Goal: Information Seeking & Learning: Learn about a topic

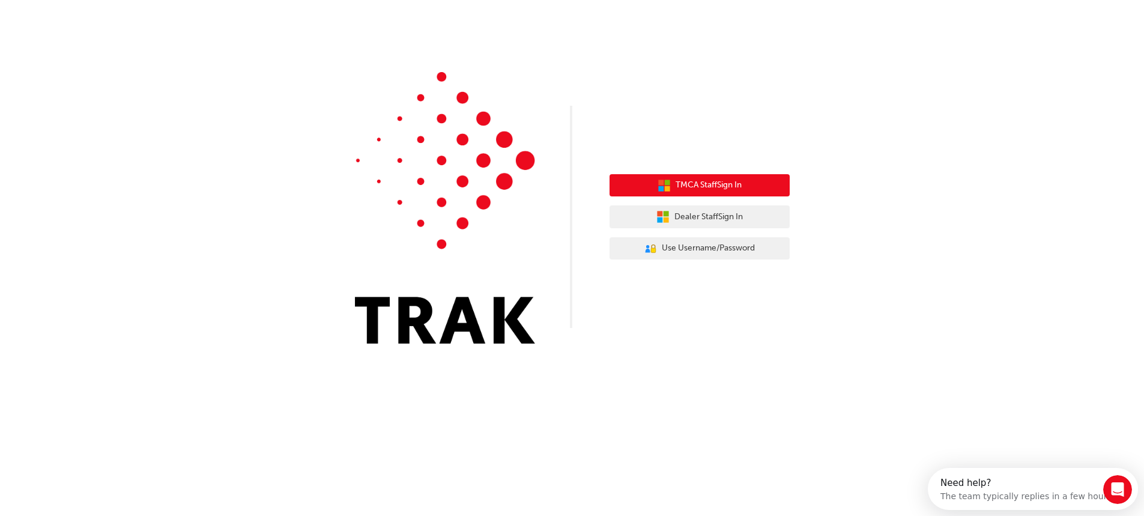
click at [720, 193] on button "TMCA Staff Sign In" at bounding box center [700, 185] width 180 height 23
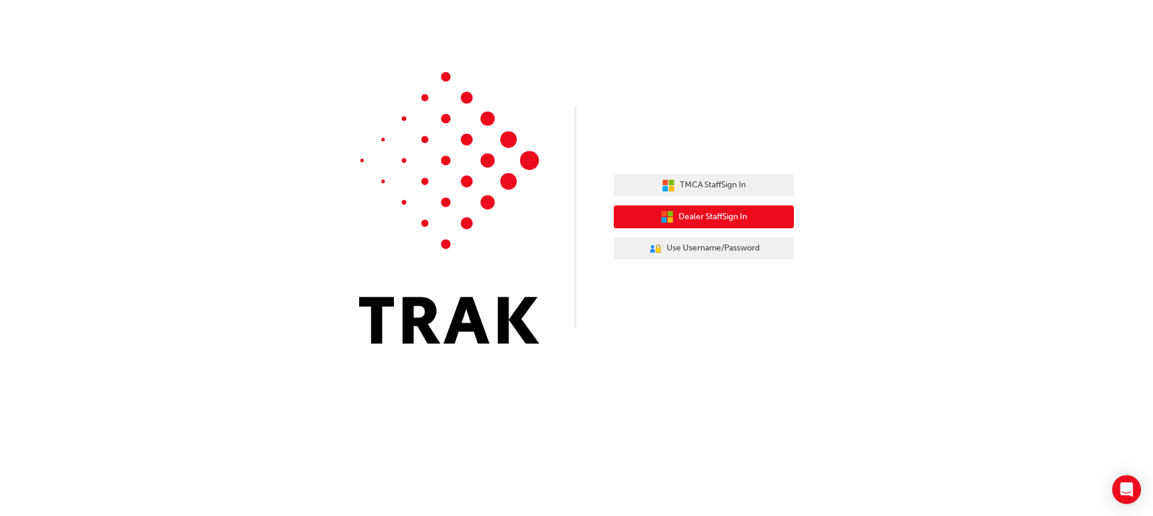
click at [729, 222] on span "Dealer Staff Sign In" at bounding box center [713, 217] width 68 height 14
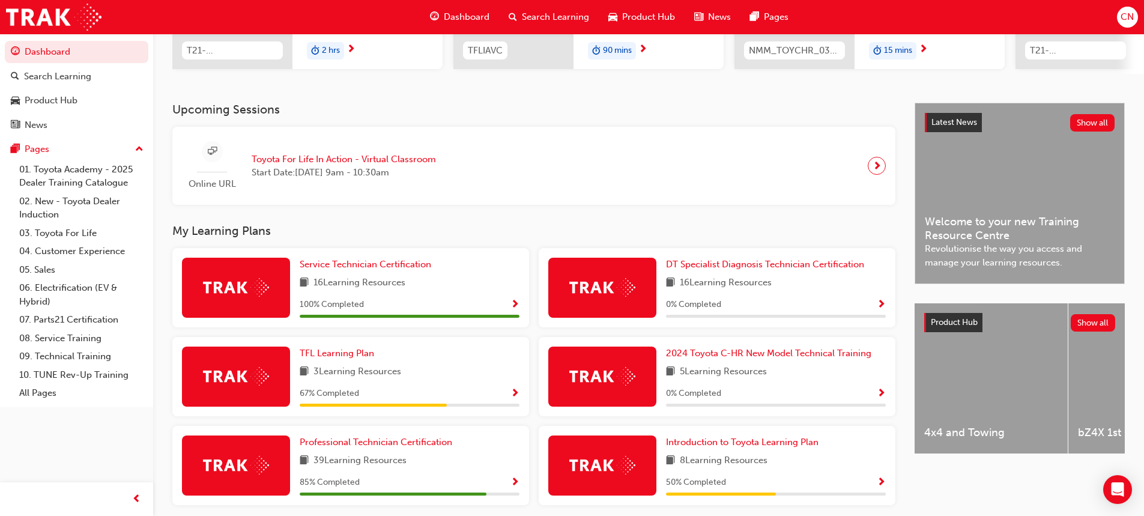
scroll to position [208, 0]
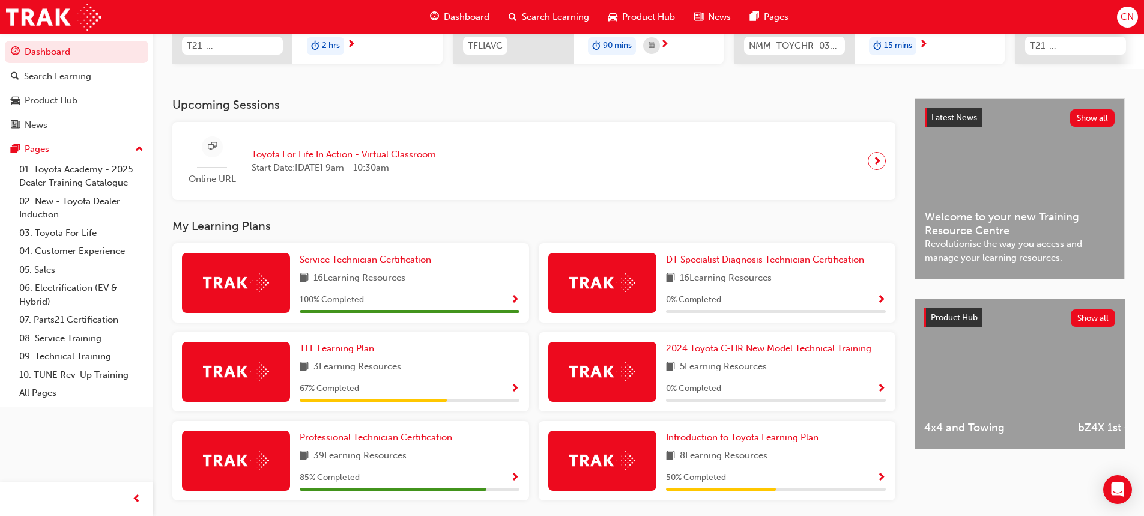
click at [720, 291] on div "DT Specialist Diagnosis Technician Certification 16 Learning Resources 0 % Comp…" at bounding box center [776, 283] width 220 height 60
click at [702, 255] on div "DT Specialist Diagnosis Technician Certification 16 Learning Resources 0 % Comp…" at bounding box center [717, 282] width 357 height 79
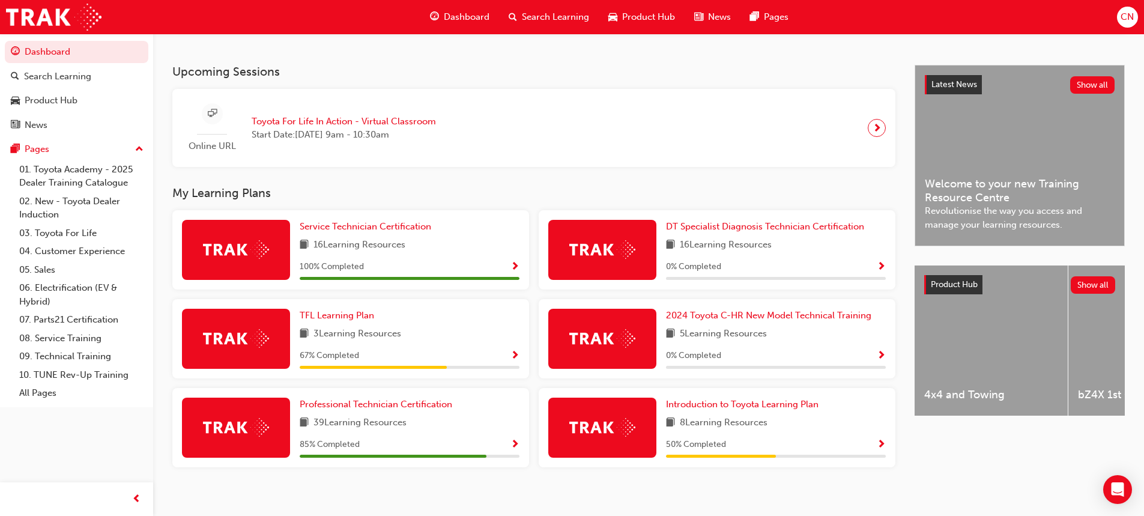
scroll to position [256, 0]
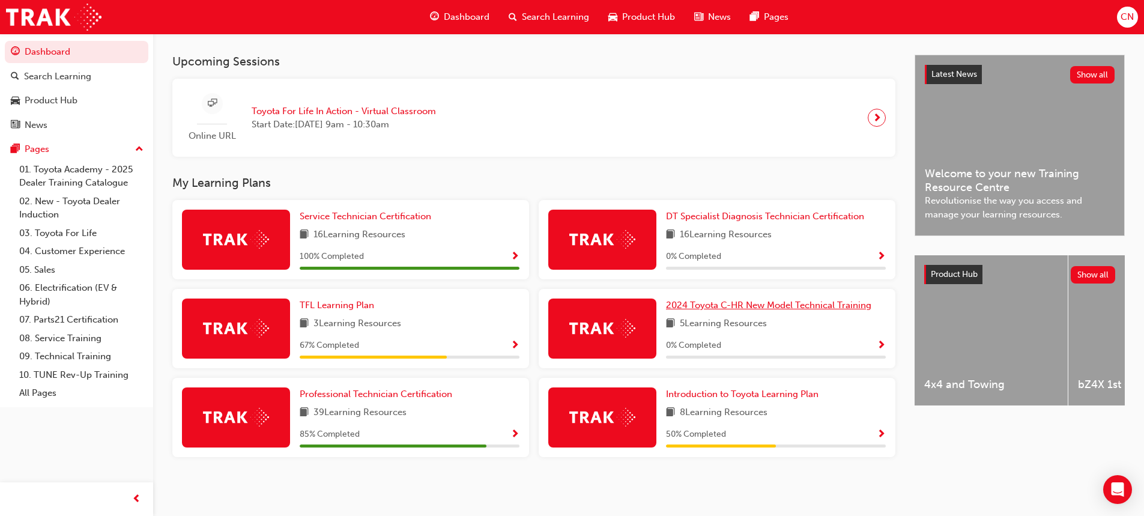
click at [711, 307] on span "2024 Toyota C-HR New Model Technical Training" at bounding box center [768, 305] width 205 height 11
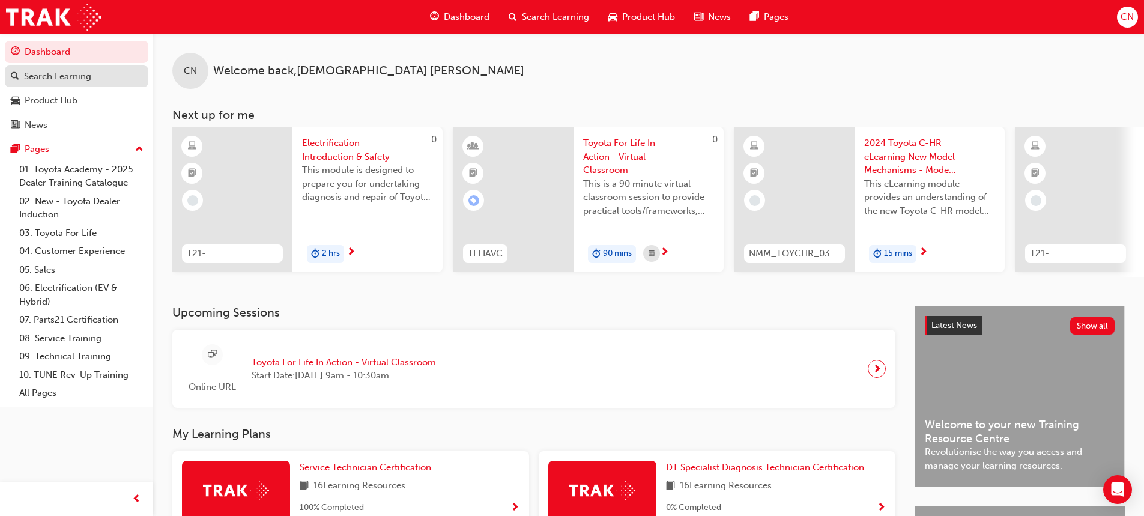
click at [74, 81] on div "Search Learning" at bounding box center [57, 77] width 67 height 14
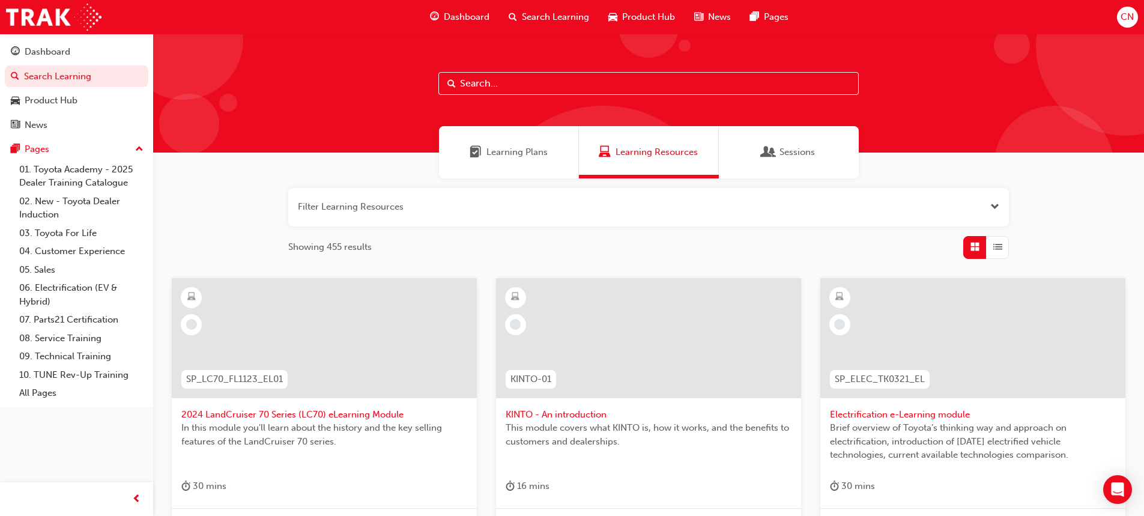
click at [538, 90] on input "text" at bounding box center [649, 83] width 421 height 23
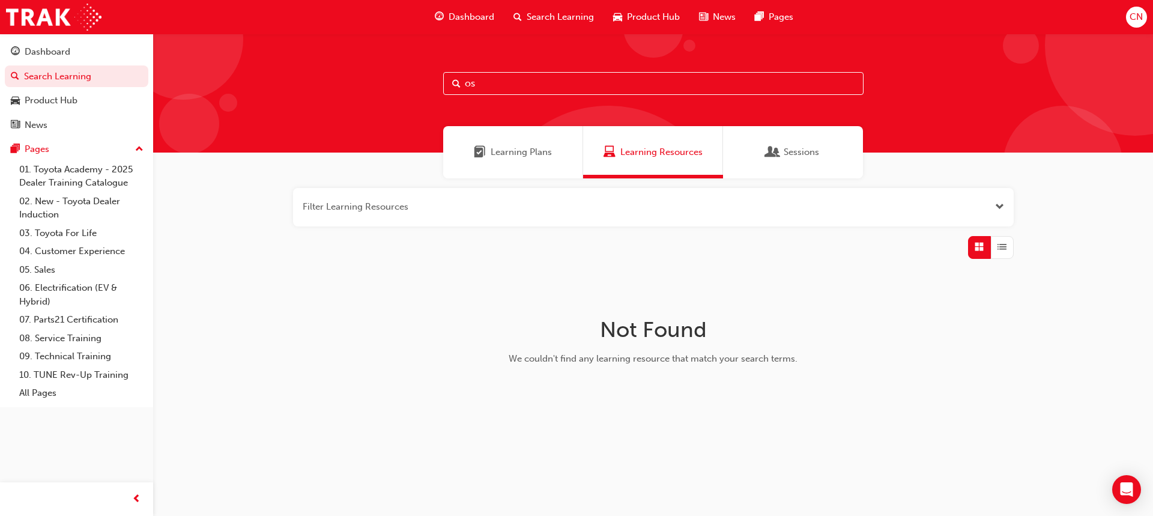
type input "o"
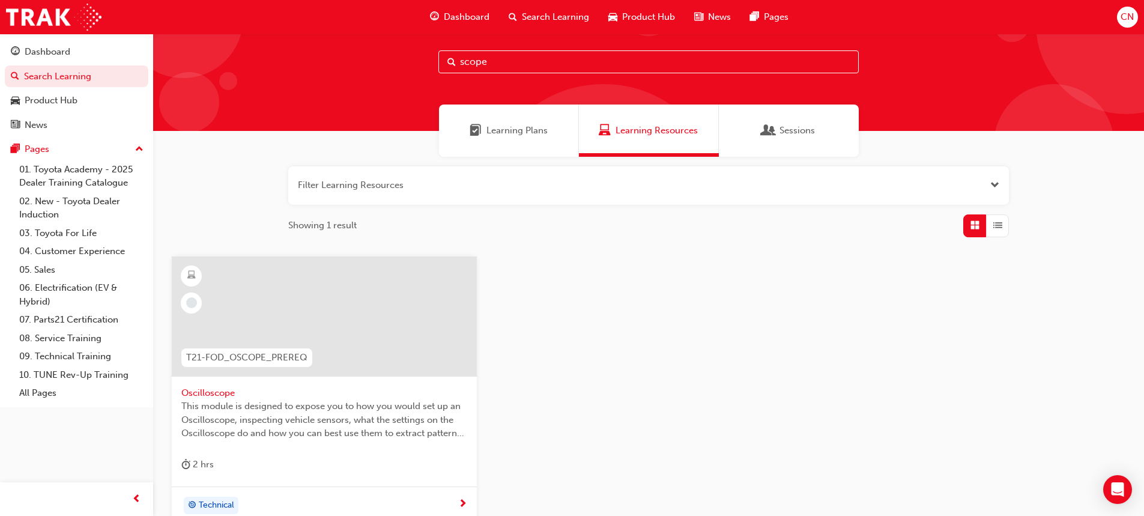
scroll to position [60, 0]
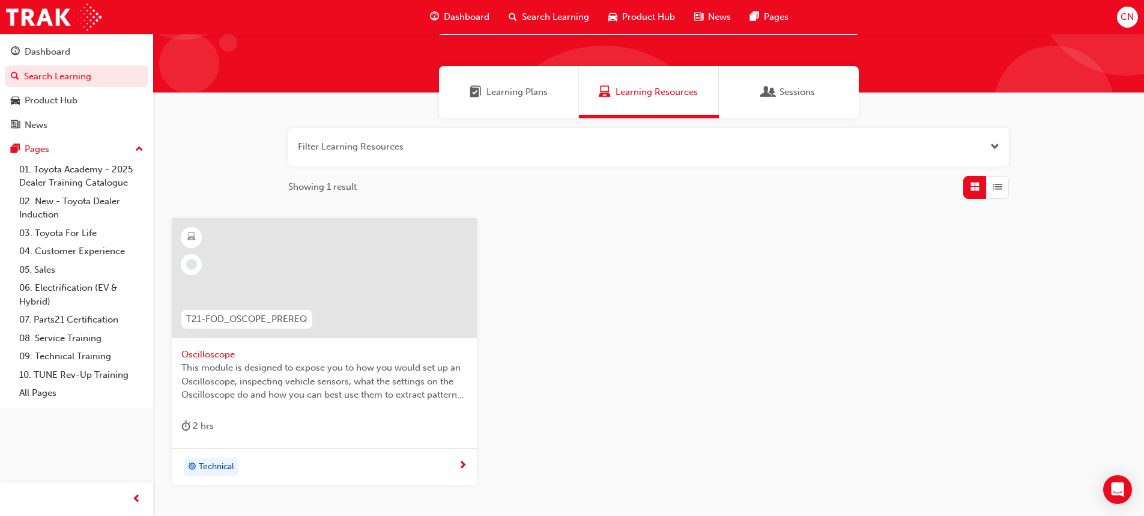
type input "scope"
click at [347, 270] on div at bounding box center [324, 278] width 305 height 120
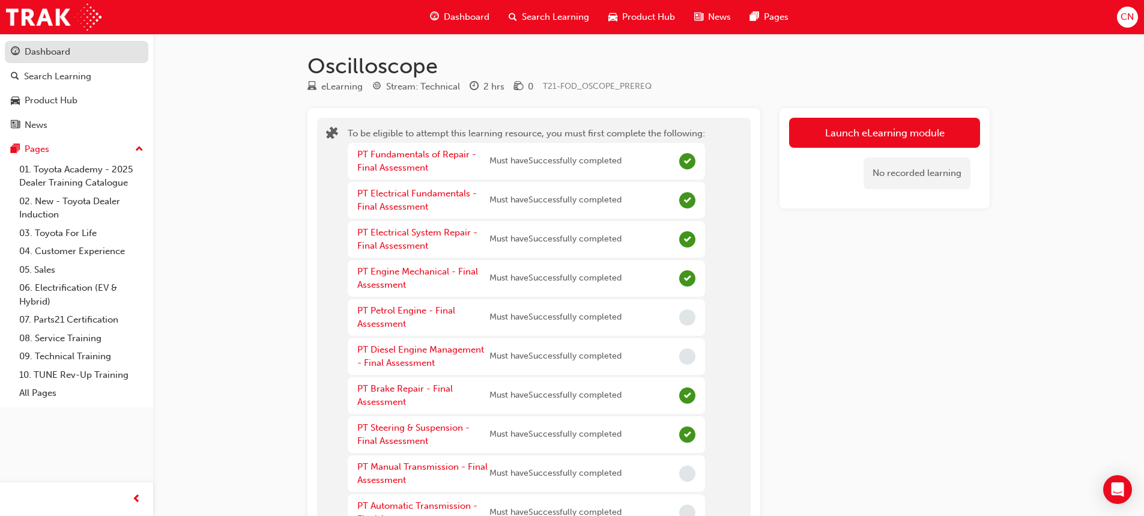
click at [93, 56] on div "Dashboard" at bounding box center [77, 51] width 132 height 15
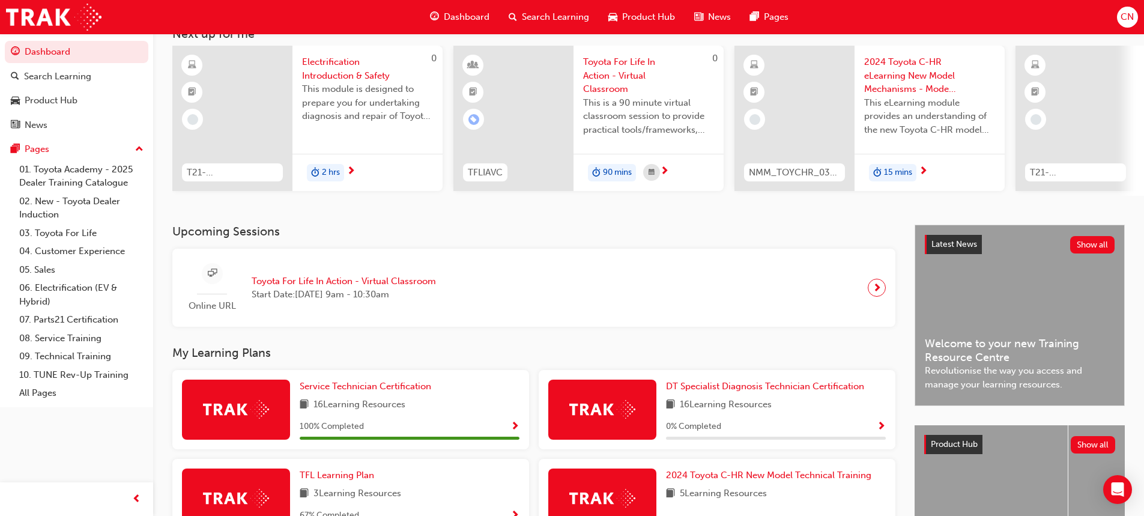
scroll to position [256, 0]
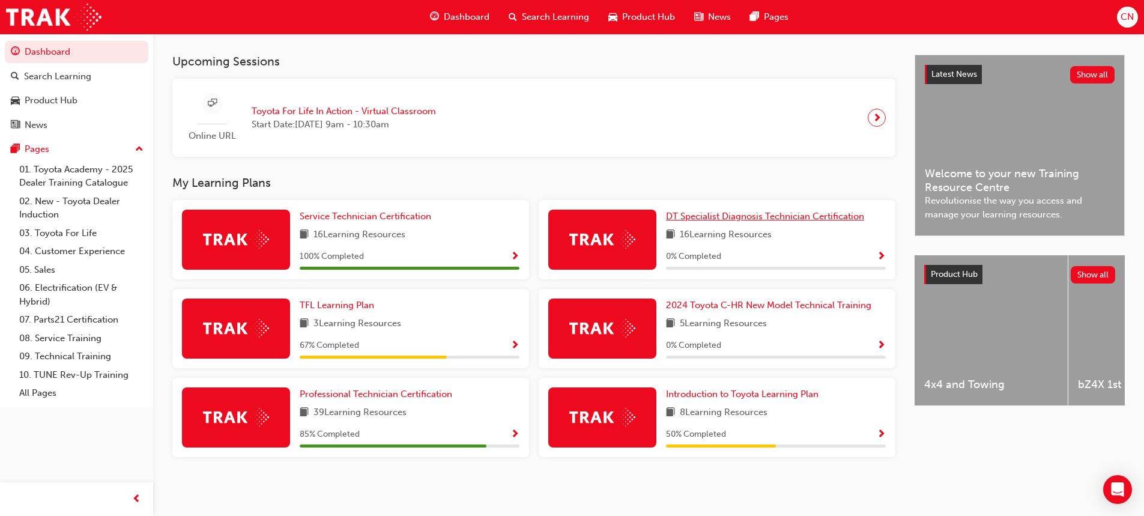
click at [704, 217] on span "DT Specialist Diagnosis Technician Certification" at bounding box center [765, 216] width 198 height 11
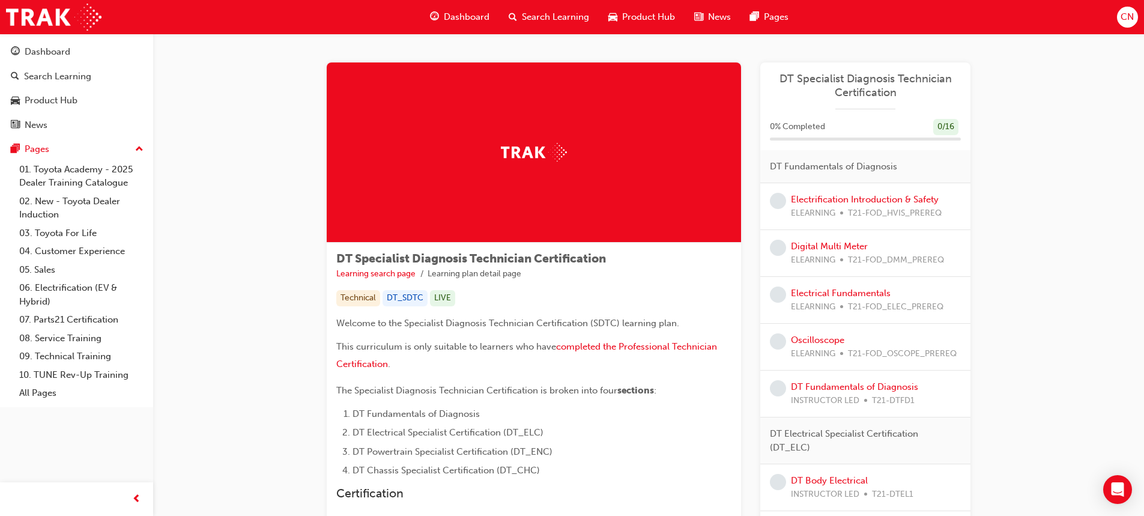
click at [836, 207] on div "ELEARNING T21-FOD_HVIS_PREREQ" at bounding box center [866, 214] width 151 height 14
click at [835, 205] on div "Electrification Introduction & Safety ELEARNING T21-FOD_HVIS_PREREQ" at bounding box center [866, 206] width 151 height 27
click at [835, 201] on link "Electrification Introduction & Safety" at bounding box center [865, 199] width 148 height 11
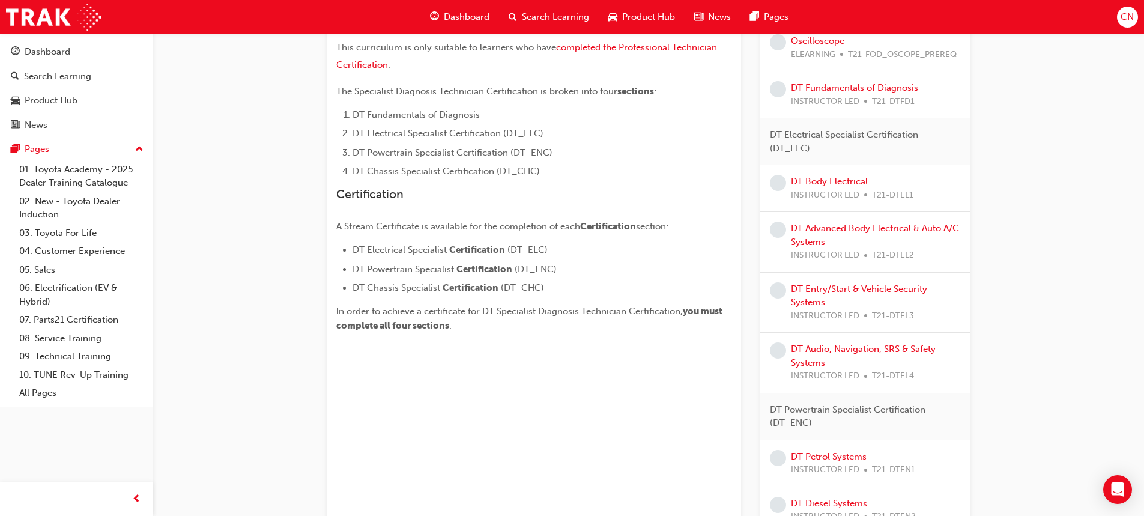
scroll to position [300, 0]
click at [849, 186] on div "DT Body Electrical INSTRUCTOR LED T21-DTEL1" at bounding box center [852, 187] width 123 height 27
click at [847, 181] on link "DT Body Electrical" at bounding box center [829, 180] width 77 height 11
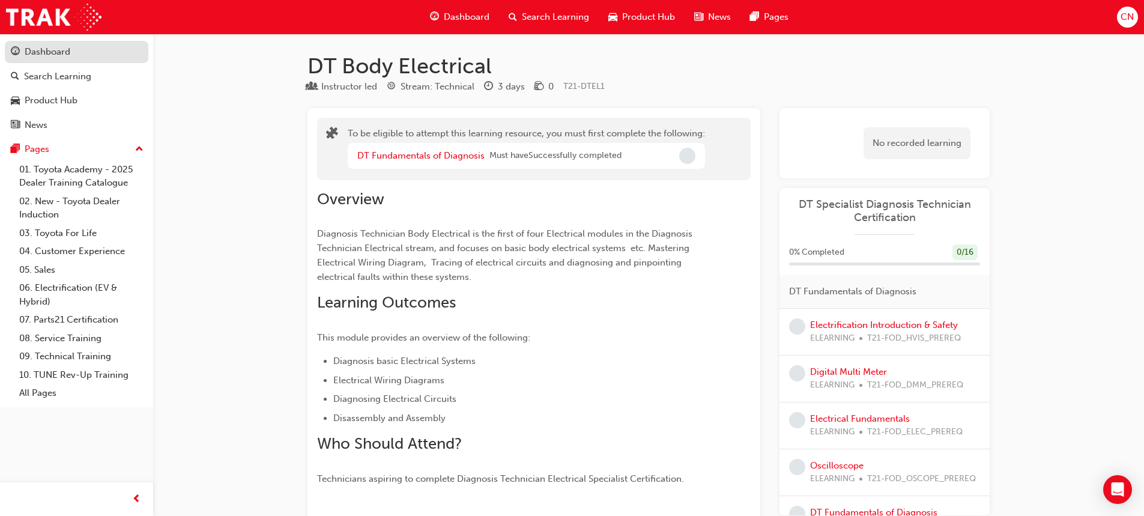
click at [76, 49] on div "Dashboard" at bounding box center [77, 51] width 132 height 15
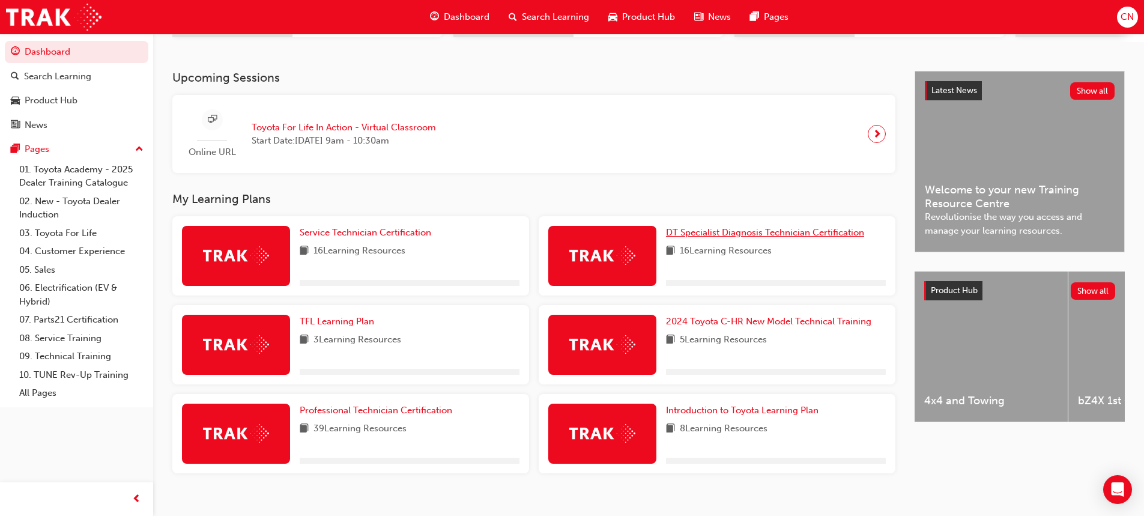
scroll to position [240, 0]
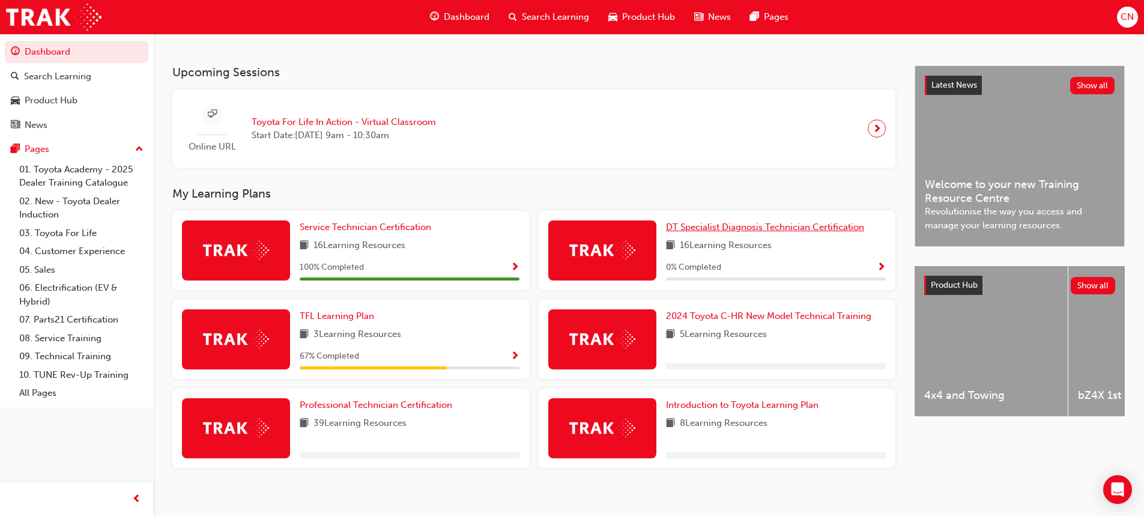
click at [707, 233] on span "DT Specialist Diagnosis Technician Certification" at bounding box center [765, 227] width 198 height 11
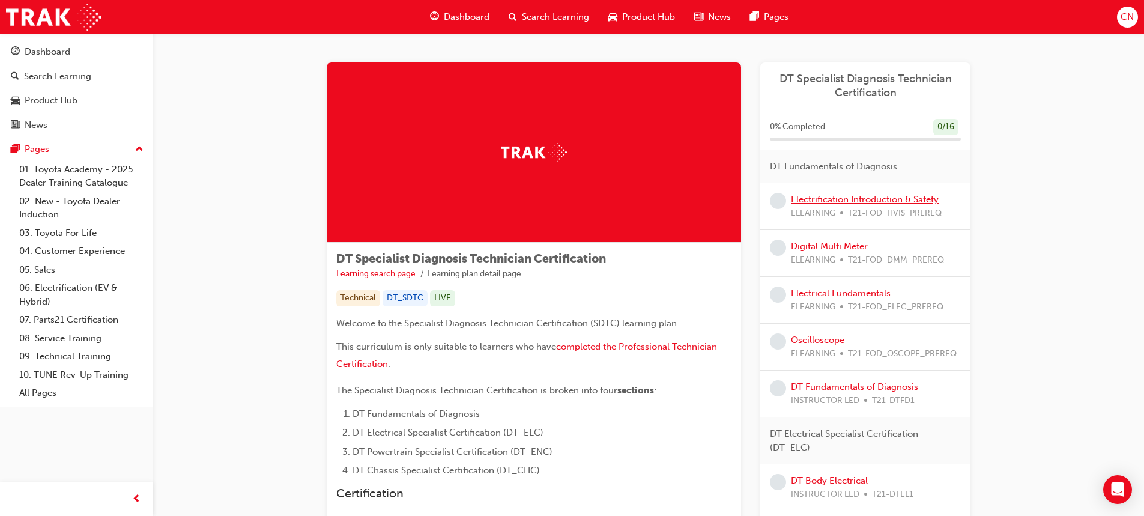
click at [825, 199] on link "Electrification Introduction & Safety" at bounding box center [865, 199] width 148 height 11
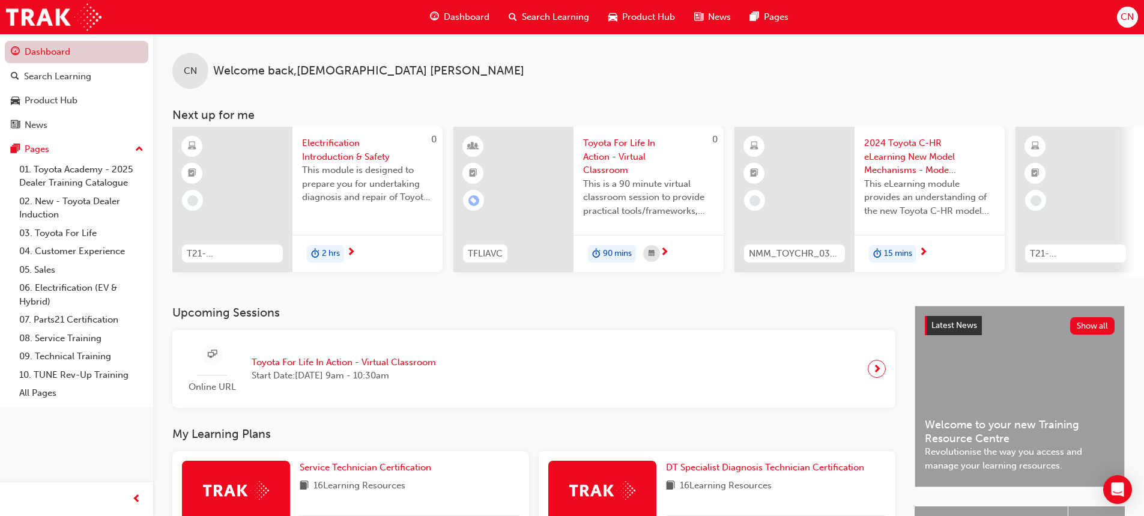
click at [78, 52] on link "Dashboard" at bounding box center [77, 52] width 144 height 22
click at [66, 75] on div "Search Learning" at bounding box center [57, 77] width 67 height 14
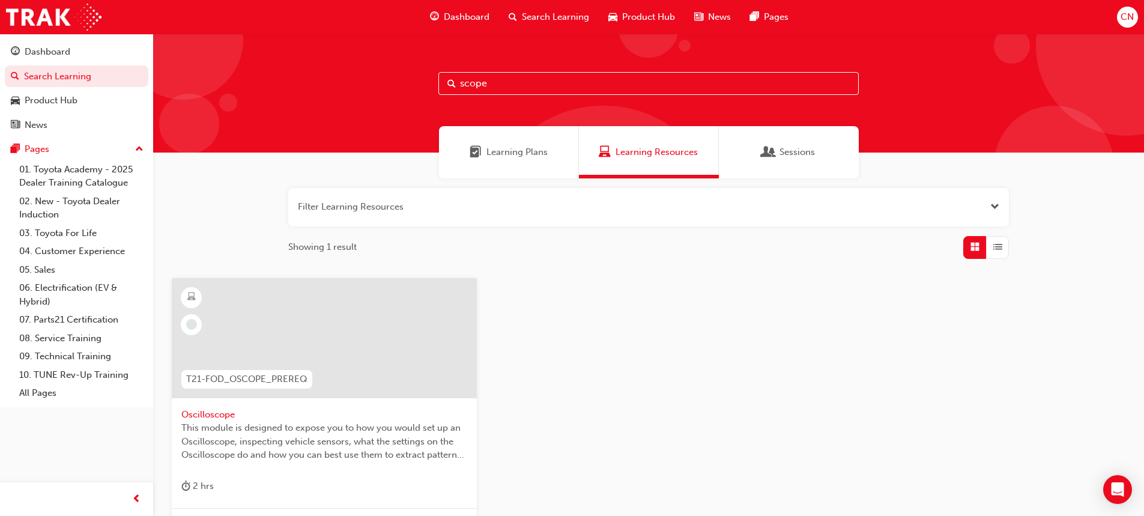
click at [610, 94] on input "scope" at bounding box center [649, 83] width 421 height 23
drag, startPoint x: 495, startPoint y: 71, endPoint x: 514, endPoint y: 83, distance: 22.4
click at [461, 69] on div "scope" at bounding box center [648, 93] width 991 height 119
drag, startPoint x: 556, startPoint y: 93, endPoint x: 353, endPoint y: 74, distance: 204.5
click at [392, 78] on div "scope" at bounding box center [648, 93] width 991 height 119
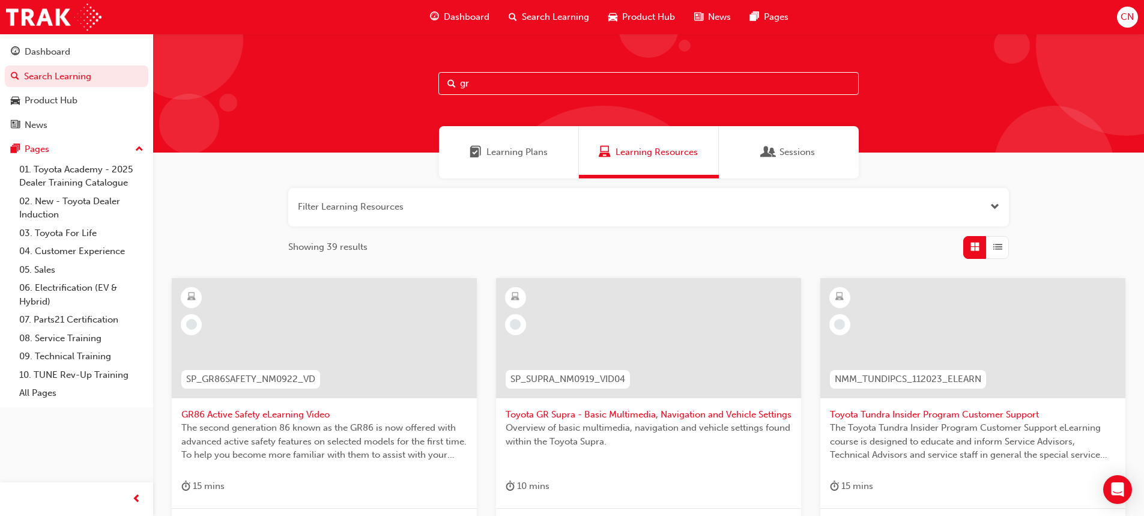
click at [1000, 248] on span "List" at bounding box center [998, 247] width 9 height 14
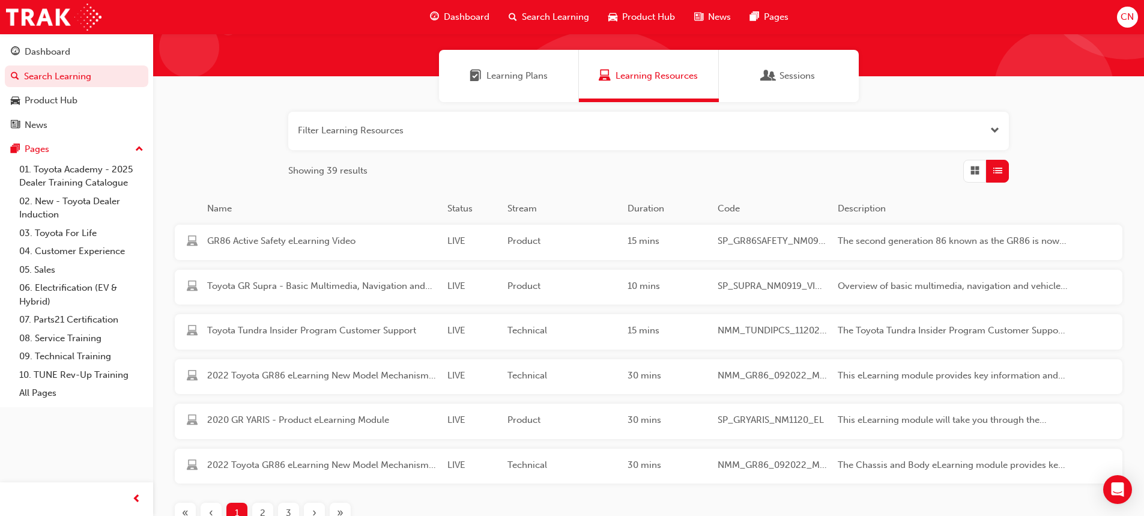
scroll to position [181, 0]
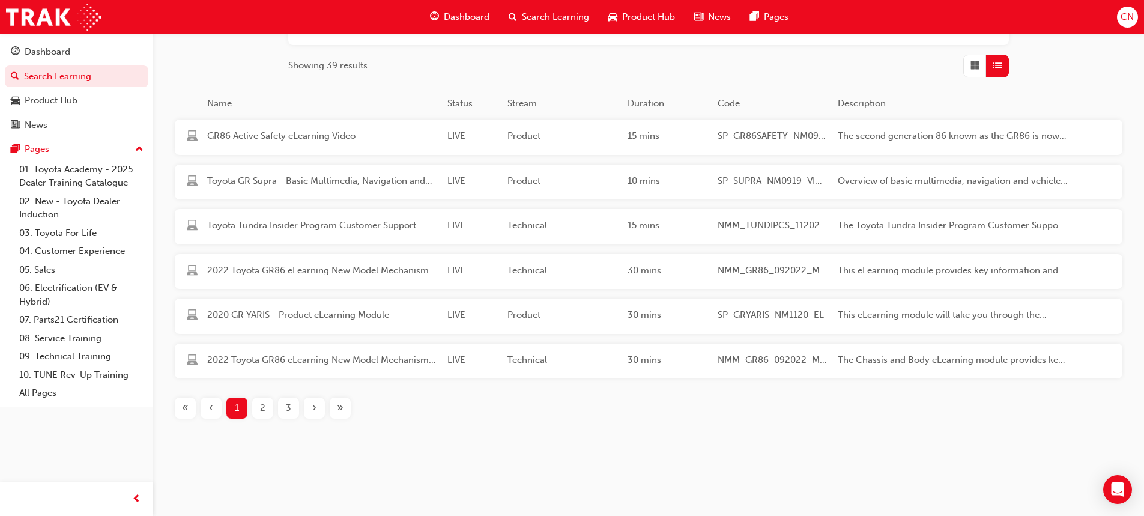
click at [976, 65] on span "Grid" at bounding box center [975, 66] width 9 height 14
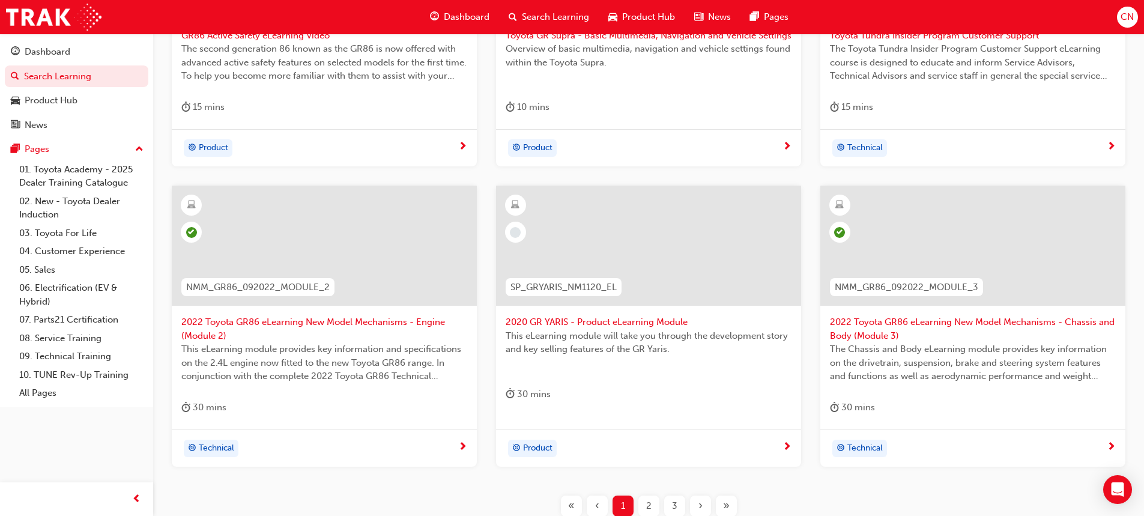
scroll to position [477, 0]
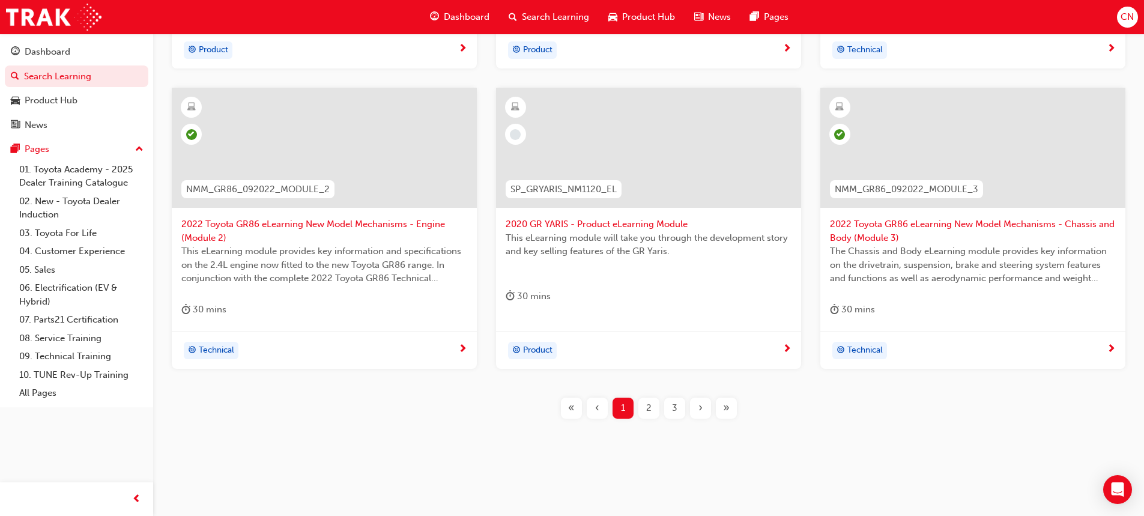
click at [647, 399] on div "2" at bounding box center [649, 408] width 21 height 21
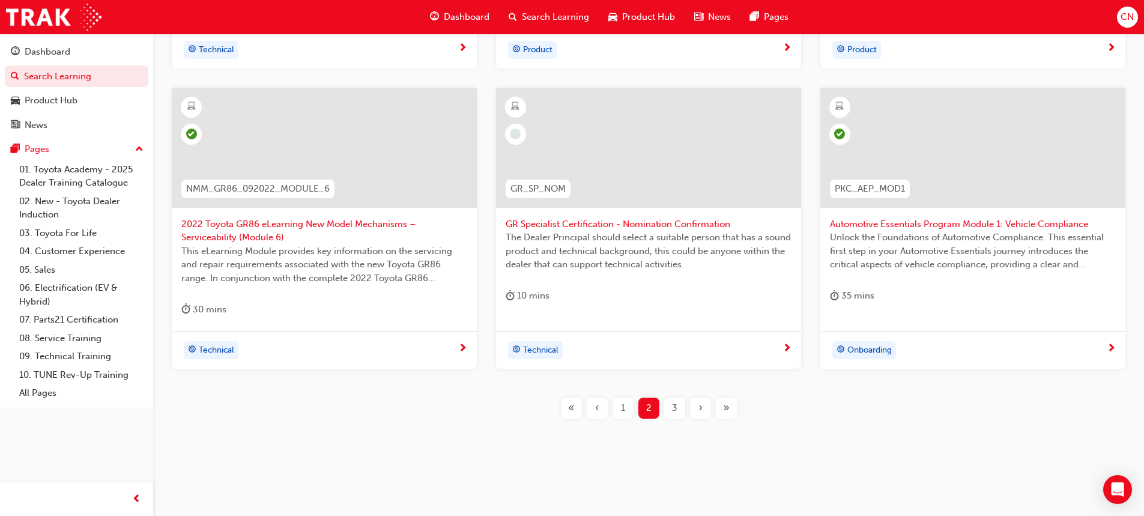
click at [673, 414] on span "3" at bounding box center [674, 408] width 5 height 14
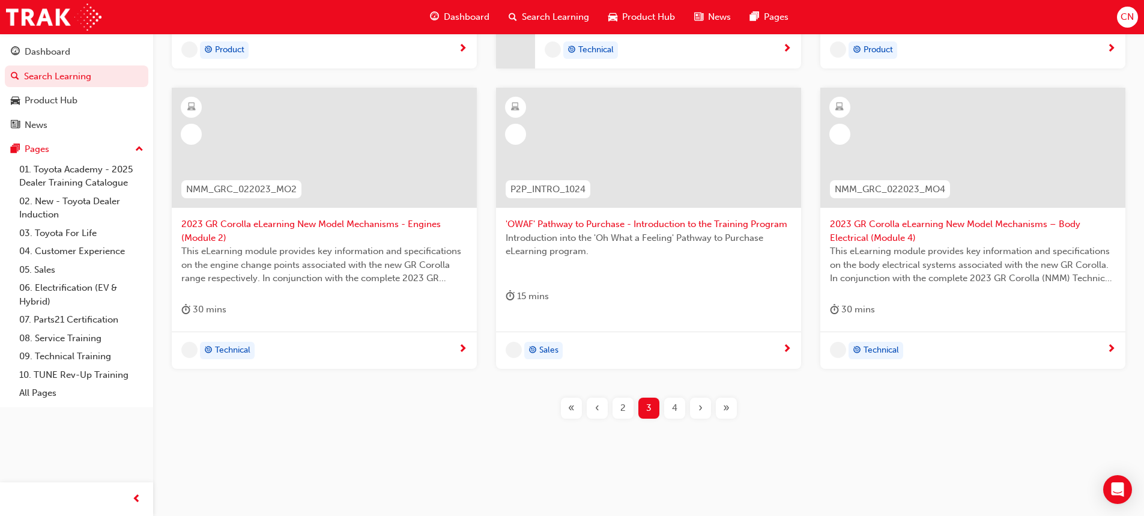
scroll to position [477, 0]
click at [680, 412] on div "4" at bounding box center [674, 408] width 21 height 21
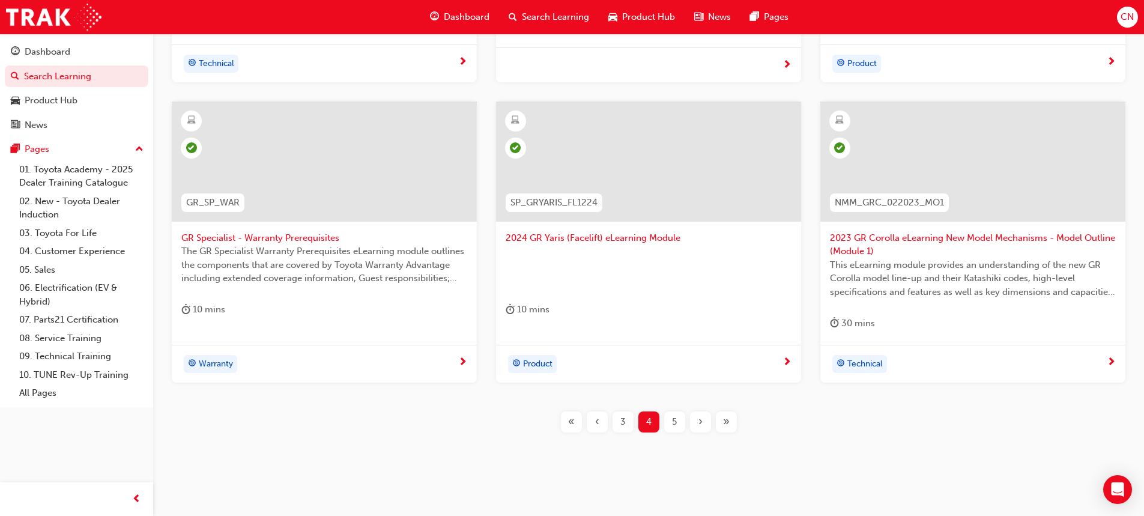
click at [679, 421] on div "5" at bounding box center [674, 422] width 21 height 21
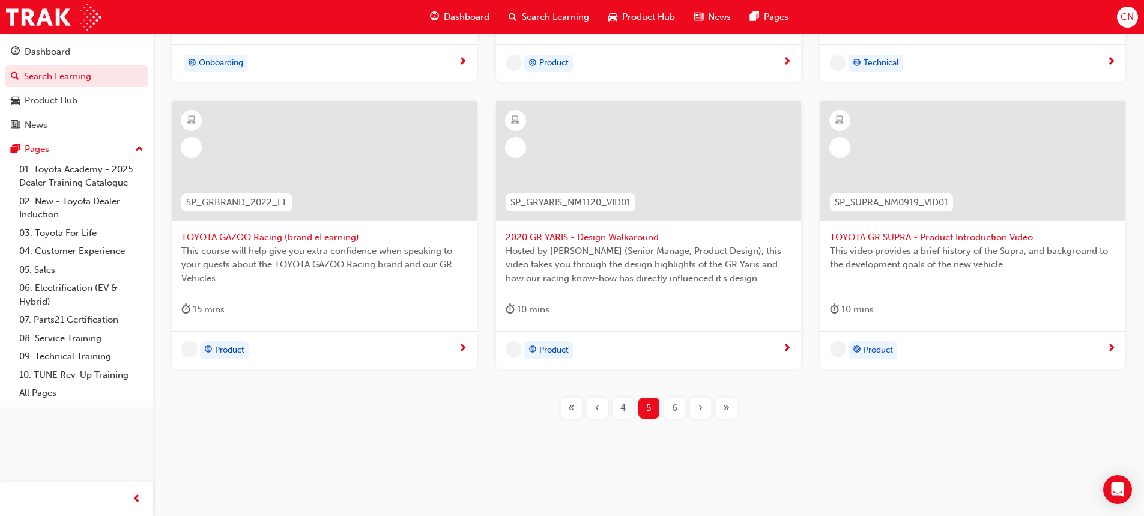
scroll to position [464, 0]
click at [676, 413] on span "6" at bounding box center [674, 408] width 5 height 14
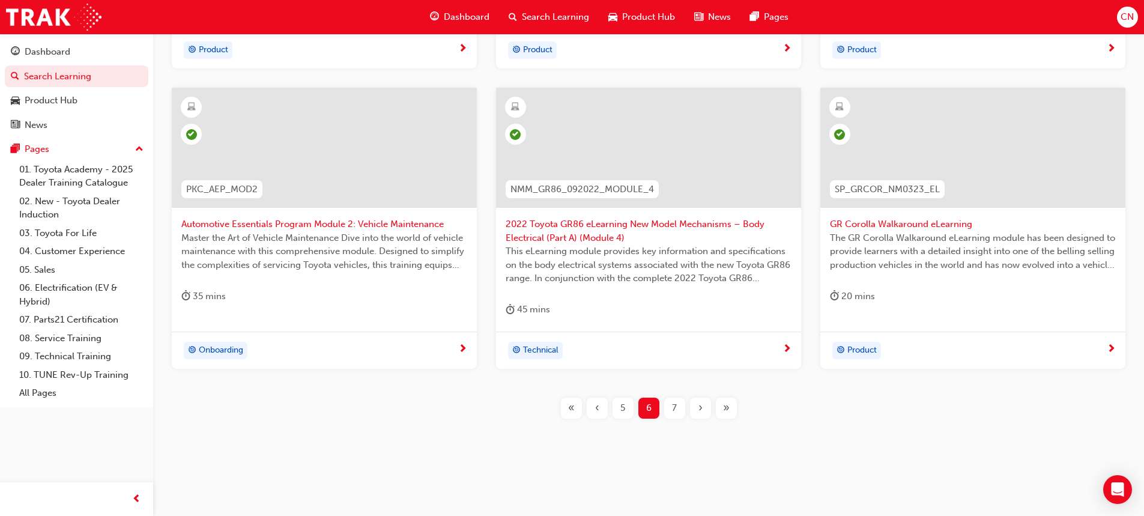
click at [675, 398] on div "7" at bounding box center [674, 408] width 21 height 21
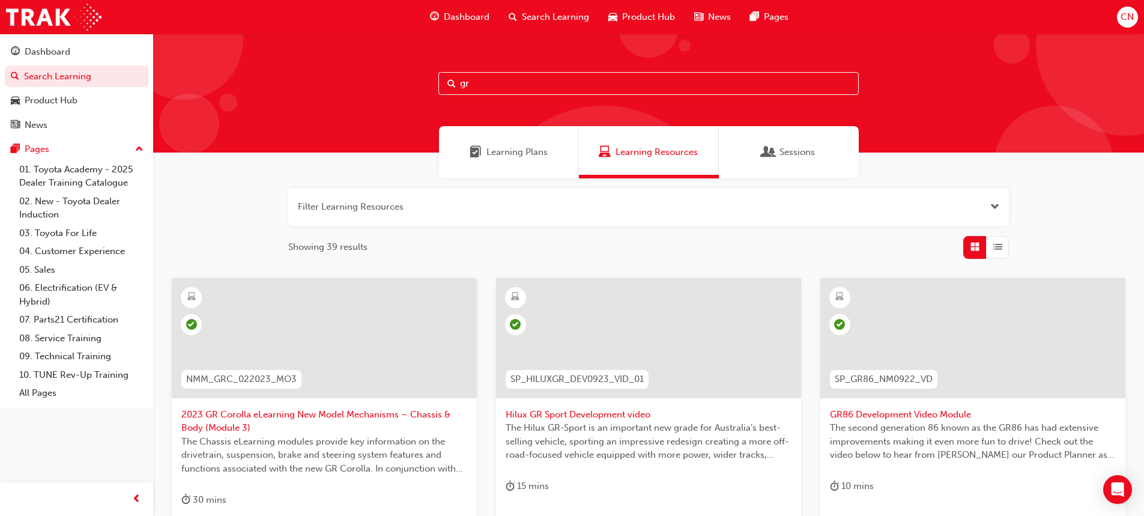
click at [499, 201] on button "button" at bounding box center [648, 207] width 721 height 38
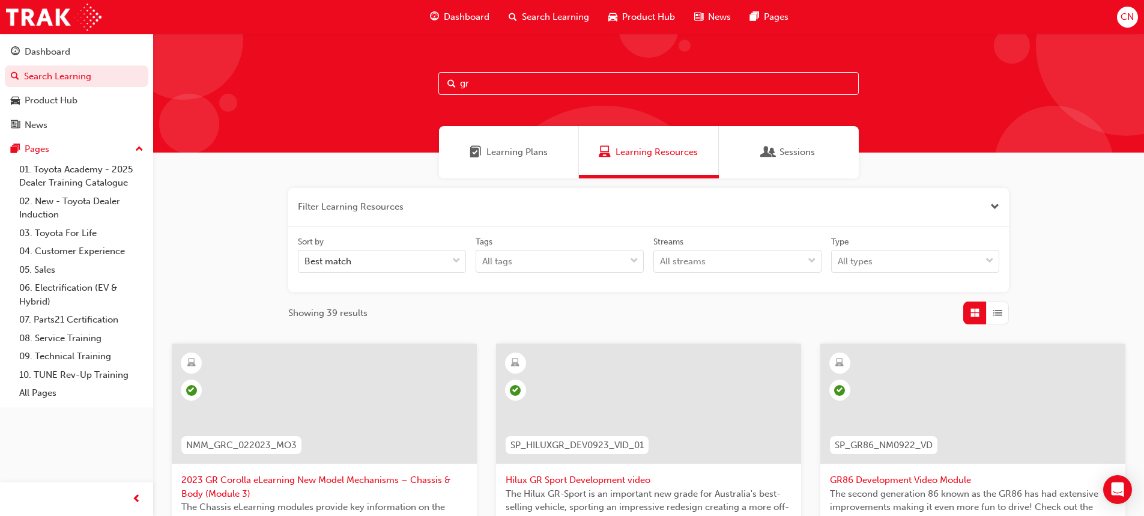
click at [454, 75] on div "gr" at bounding box center [649, 83] width 421 height 23
type input "GR"
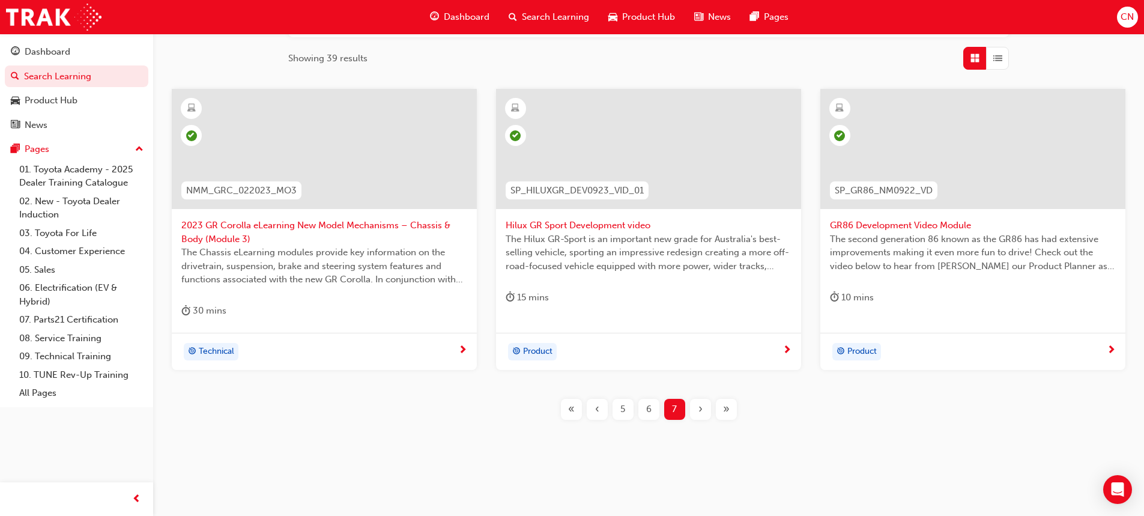
scroll to position [256, 0]
click at [649, 407] on span "6" at bounding box center [648, 408] width 5 height 14
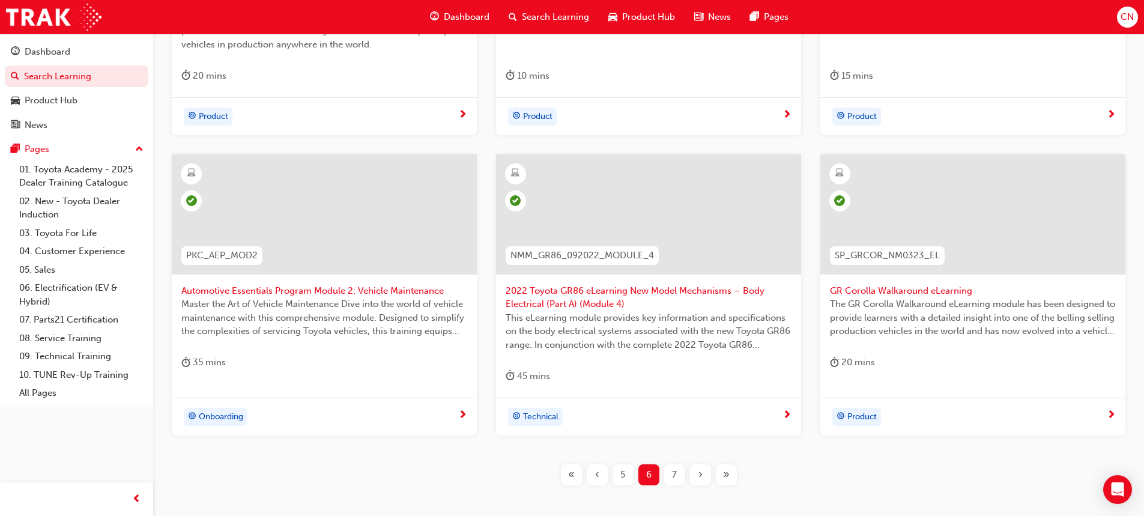
scroll to position [543, 0]
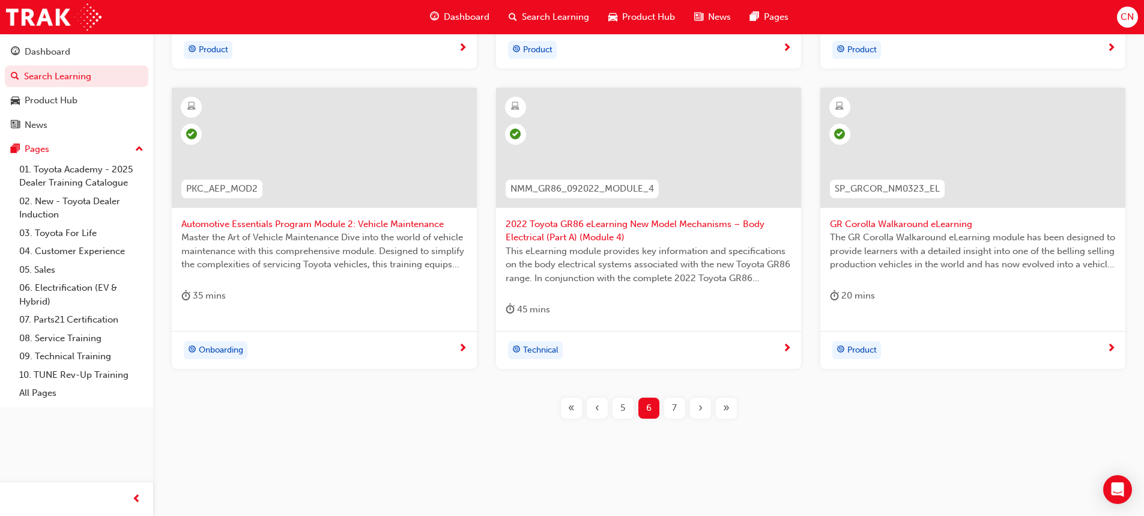
click at [624, 406] on span "5" at bounding box center [623, 408] width 5 height 14
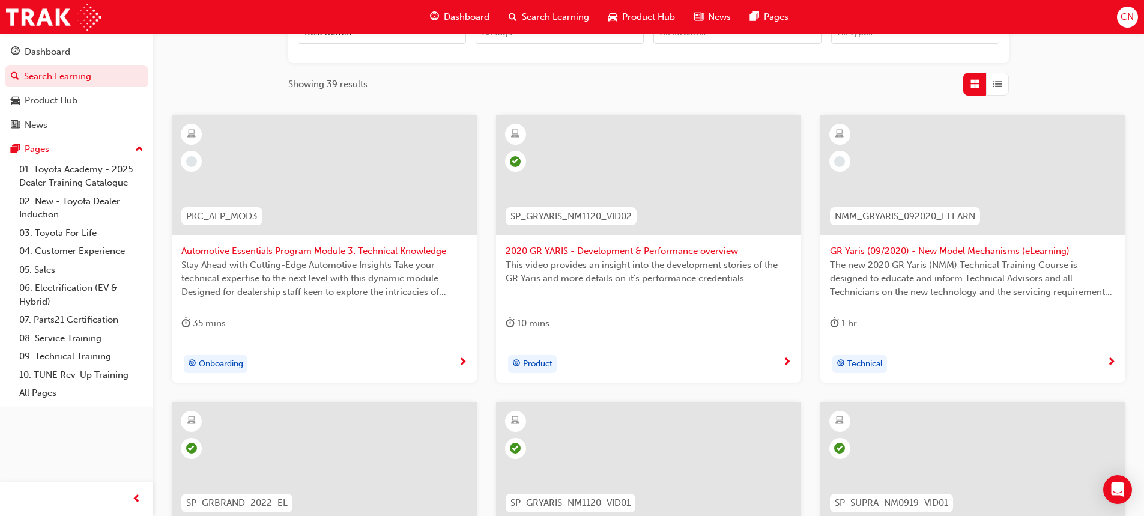
scroll to position [529, 0]
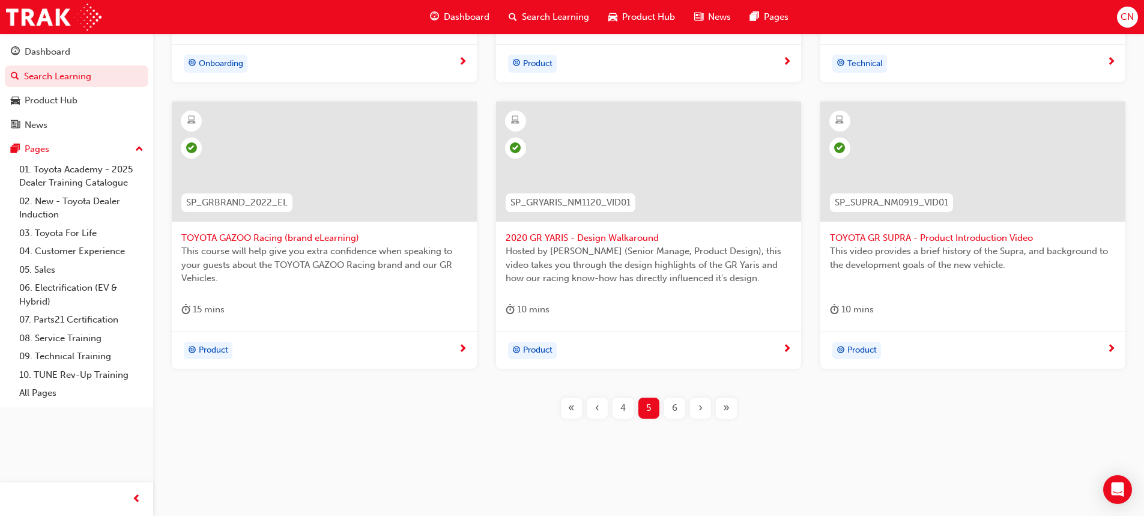
click at [619, 404] on div "4" at bounding box center [623, 408] width 21 height 21
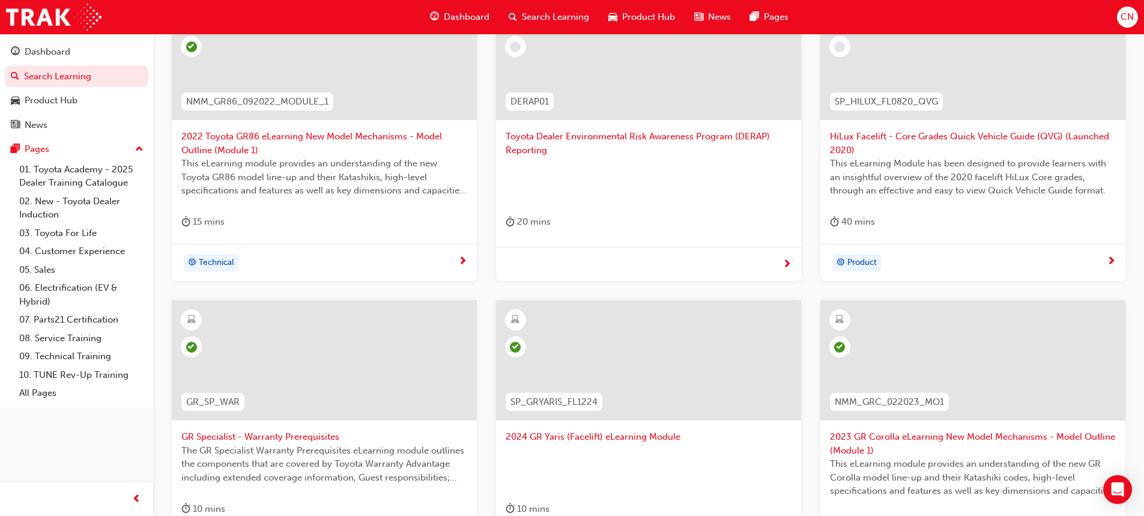
scroll to position [529, 0]
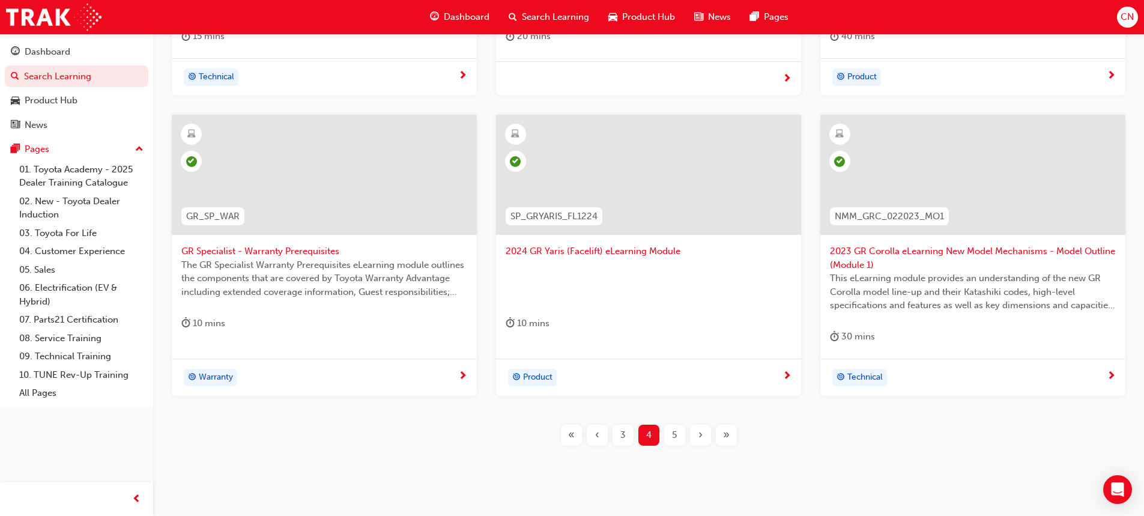
click at [625, 424] on div "NMM_GR86_092022_MODULE_1 2022 Toyota GR86 eLearning New Model Mechanisms - Mode…" at bounding box center [648, 139] width 953 height 651
click at [619, 427] on div "3" at bounding box center [623, 435] width 21 height 21
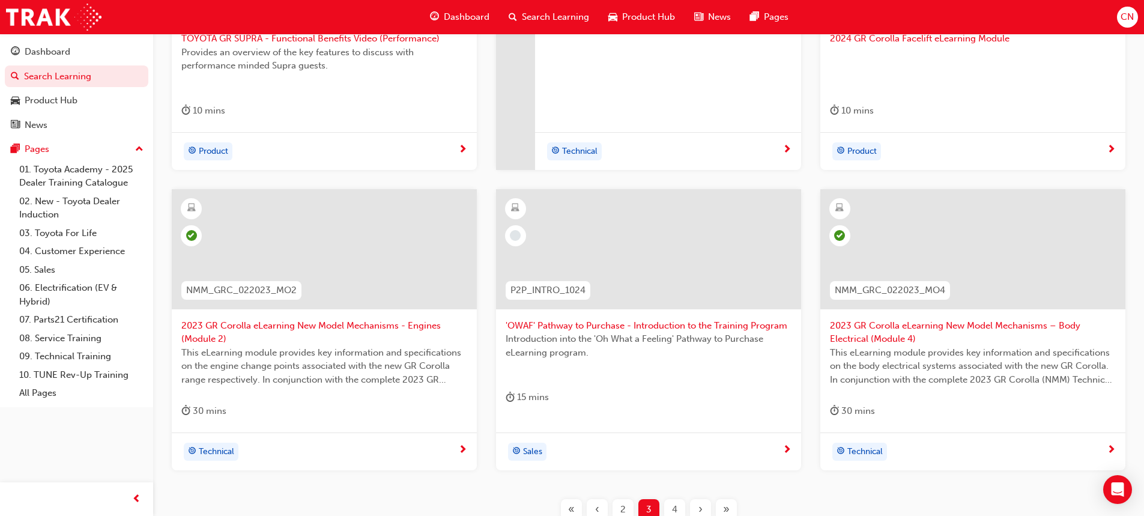
scroll to position [543, 0]
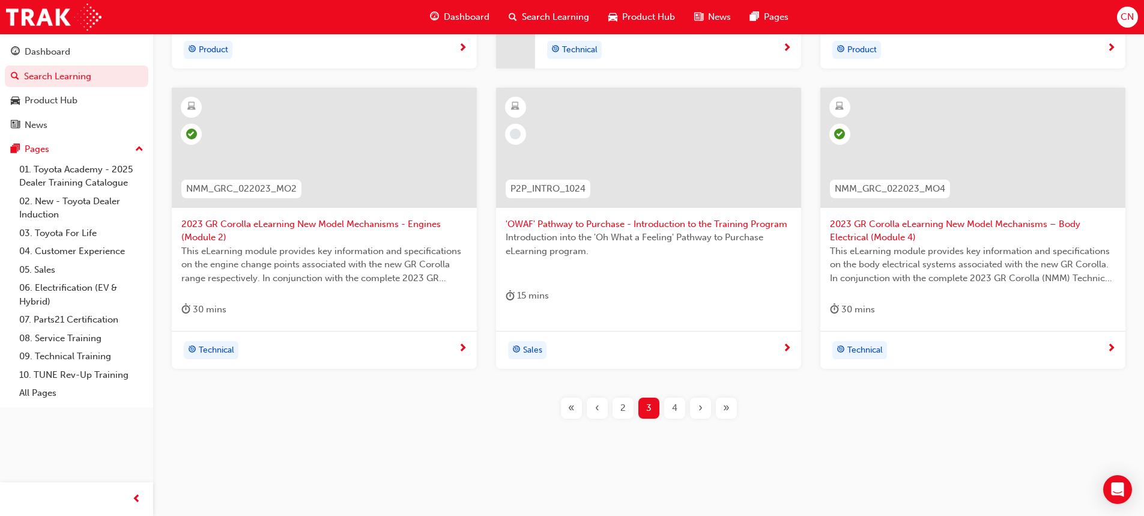
click at [625, 412] on span "2" at bounding box center [623, 408] width 5 height 14
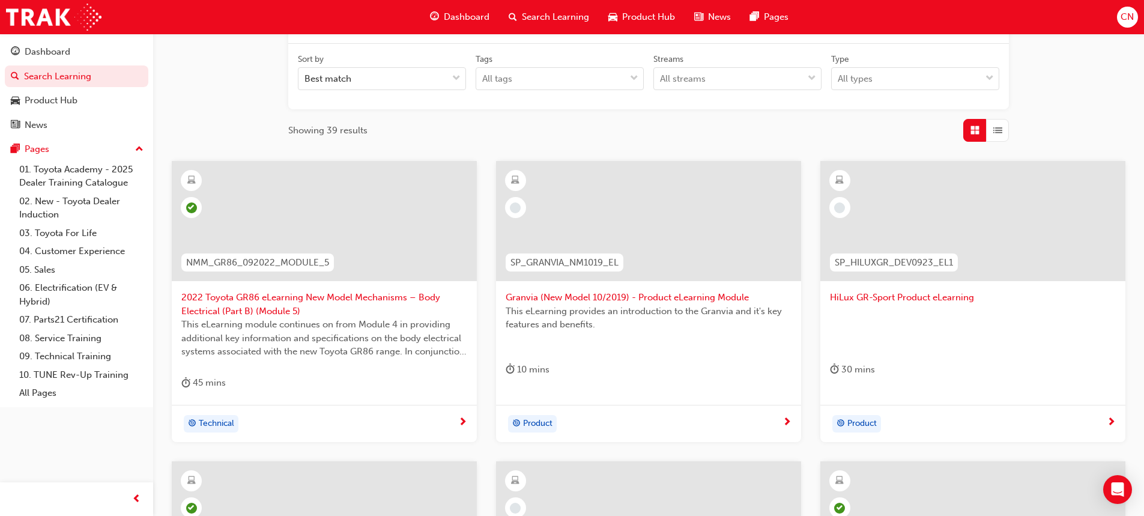
scroll to position [483, 0]
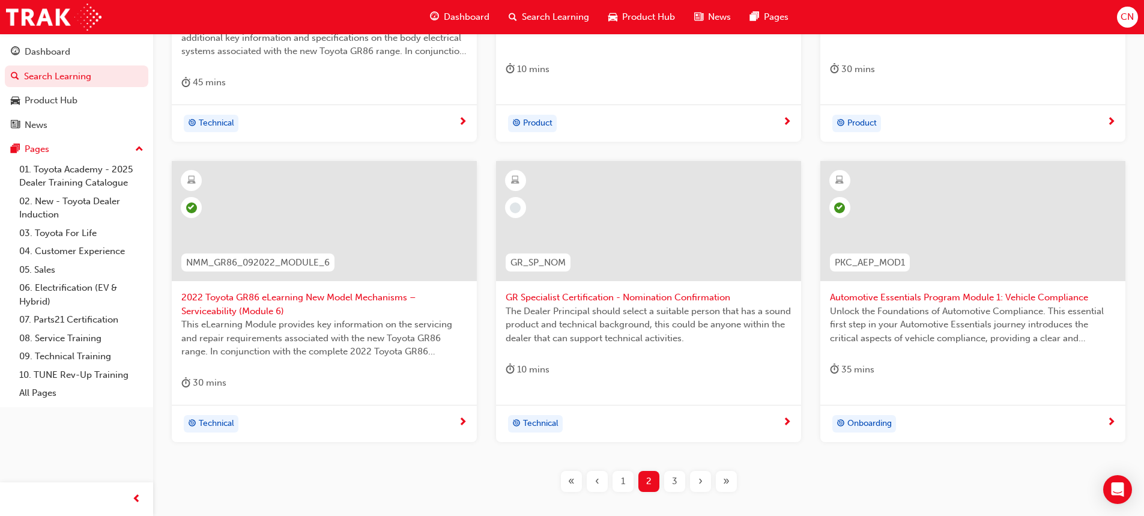
click at [625, 482] on div "1" at bounding box center [623, 481] width 21 height 21
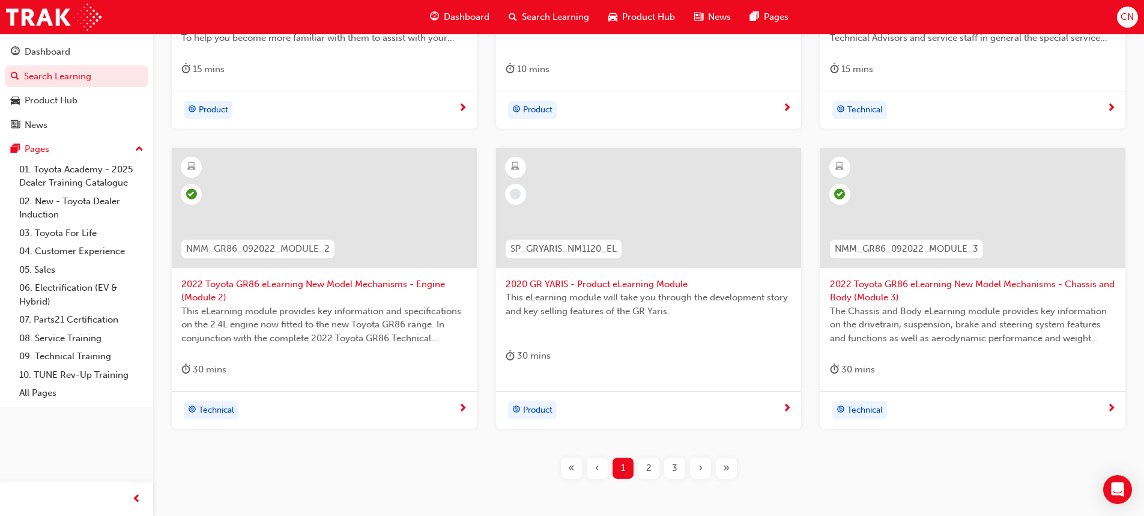
scroll to position [243, 0]
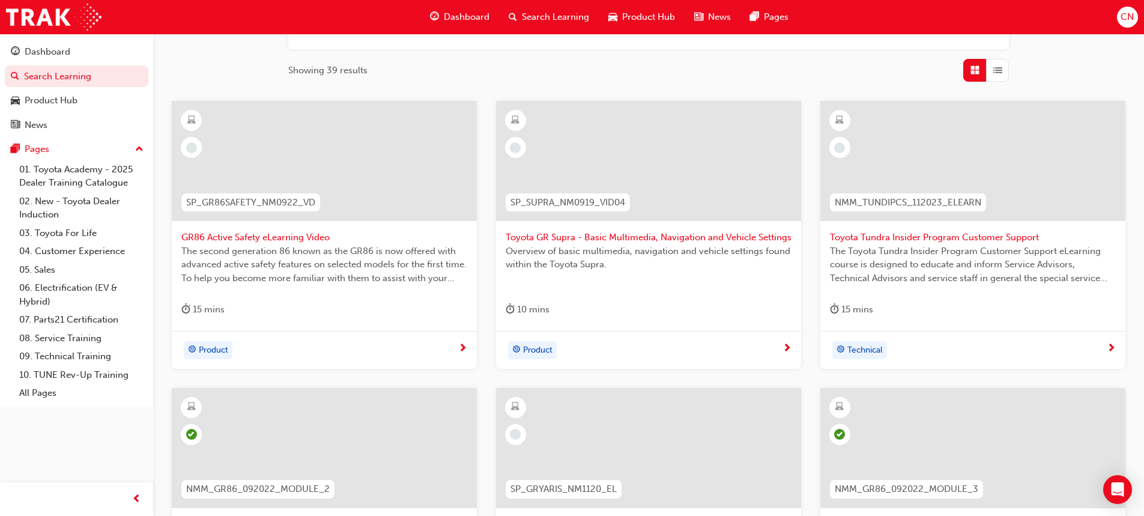
click at [302, 235] on span "GR86 Active Safety eLearning Video" at bounding box center [324, 238] width 286 height 14
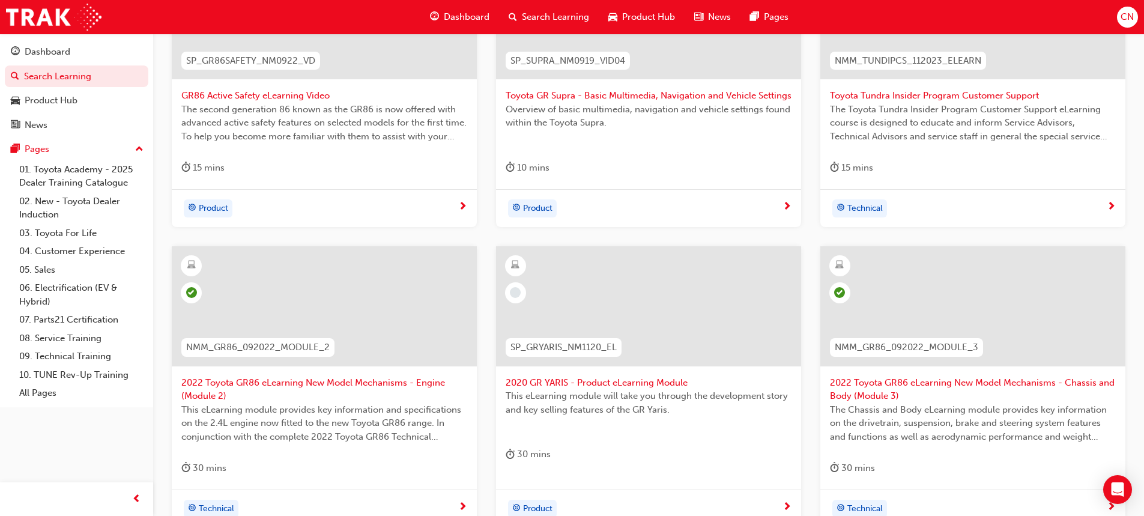
scroll to position [243, 0]
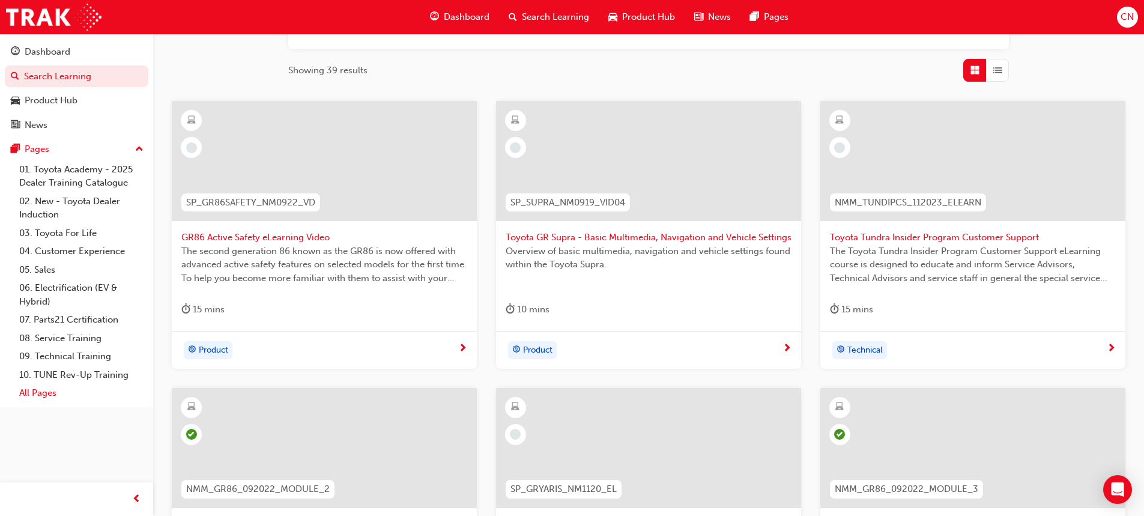
click at [32, 394] on link "All Pages" at bounding box center [81, 393] width 134 height 19
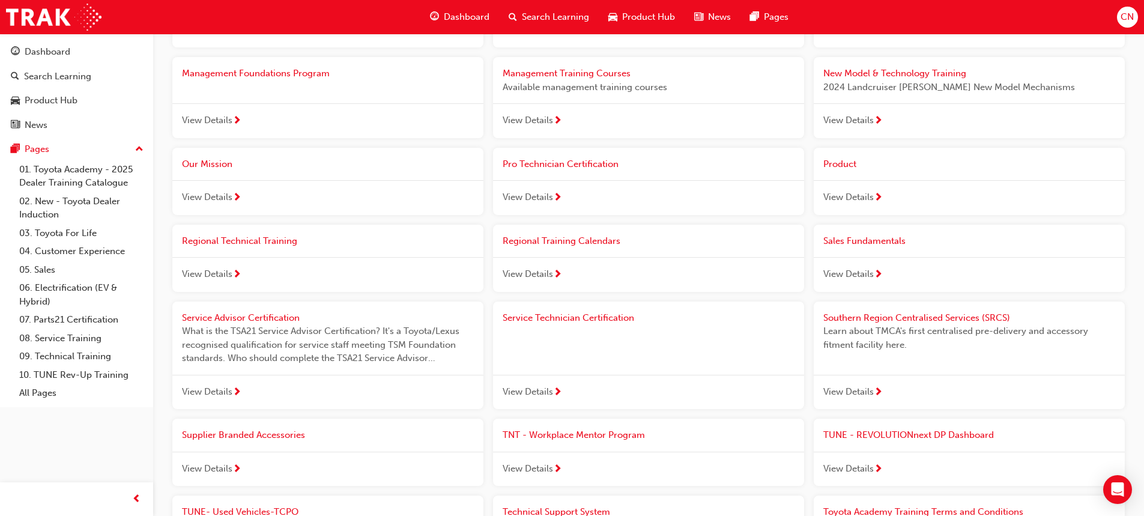
scroll to position [918, 0]
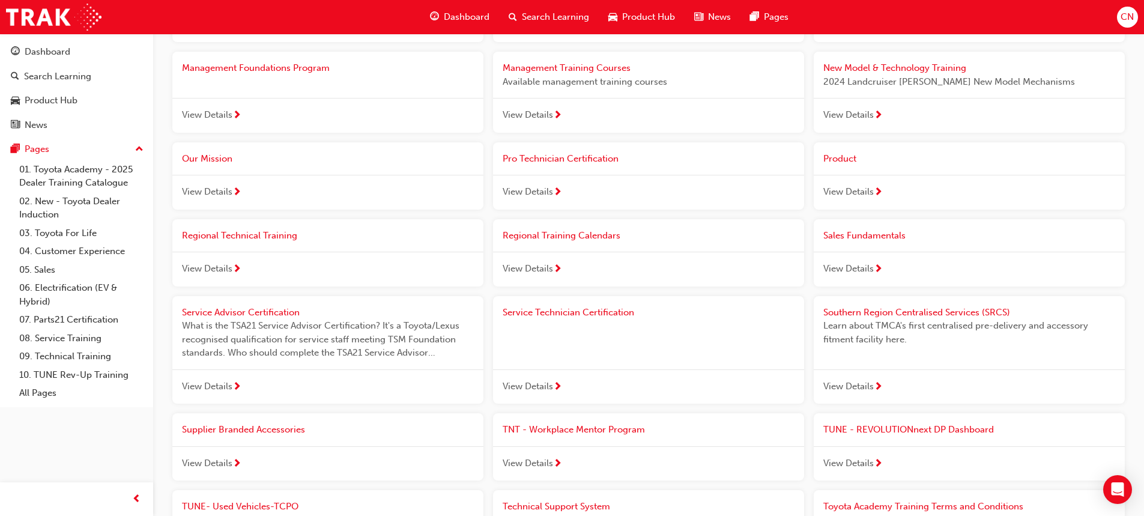
click at [538, 385] on span "View Details" at bounding box center [528, 387] width 50 height 14
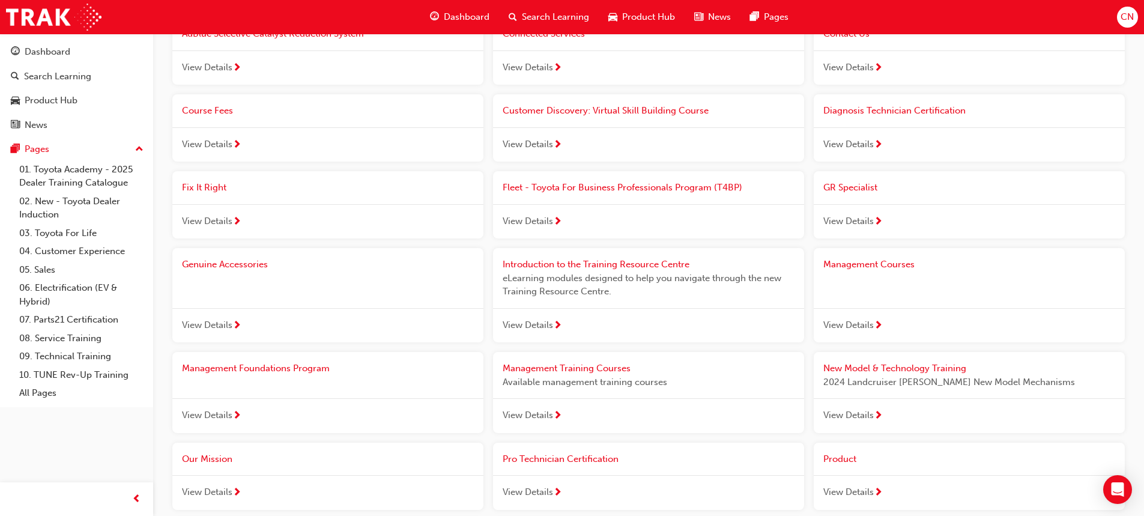
scroll to position [558, 0]
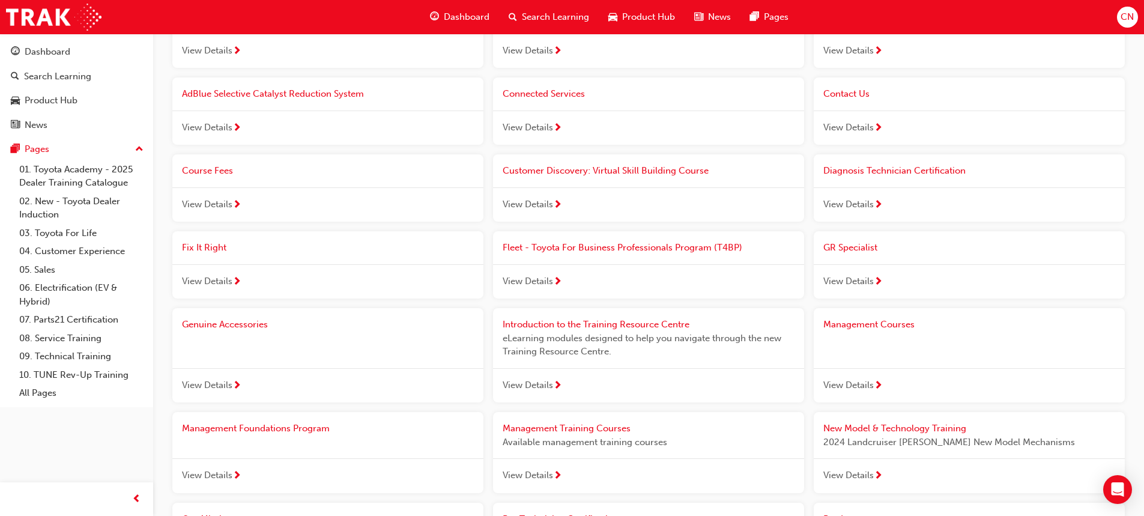
click at [875, 278] on span "next-icon" at bounding box center [878, 282] width 9 height 11
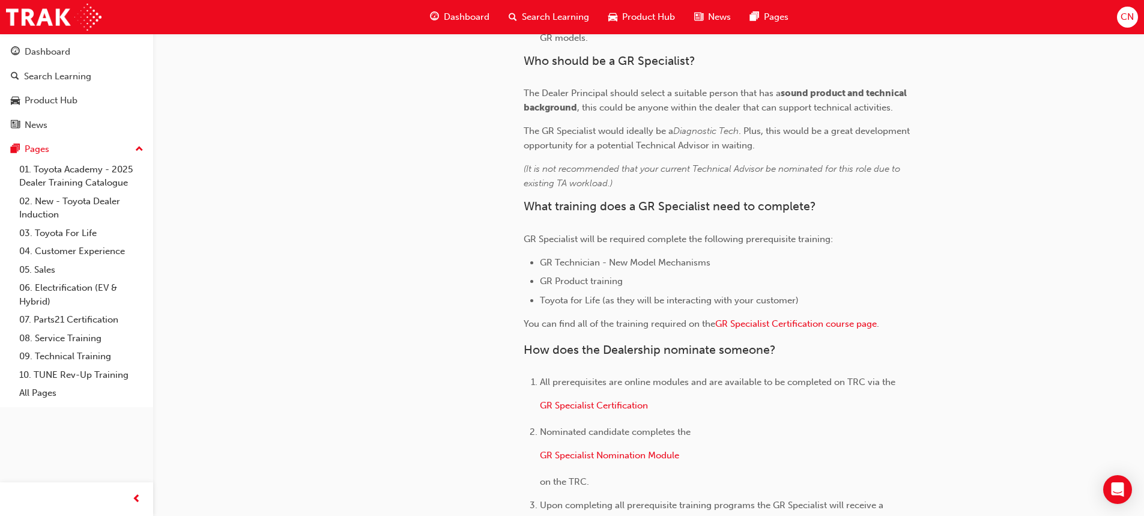
scroll to position [829, 0]
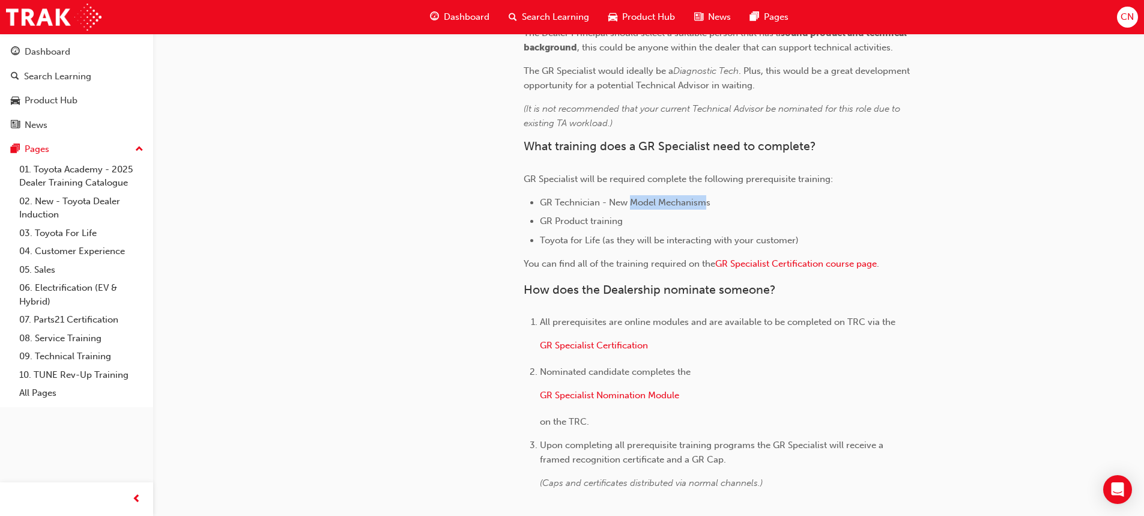
drag, startPoint x: 700, startPoint y: 203, endPoint x: 633, endPoint y: 205, distance: 66.7
click at [632, 205] on span "GR Technician - New Model Mechanisms" at bounding box center [625, 202] width 171 height 11
click at [708, 205] on span "GR Technician - New Model Mechanisms" at bounding box center [625, 202] width 171 height 11
drag, startPoint x: 708, startPoint y: 205, endPoint x: 558, endPoint y: 207, distance: 149.6
click at [556, 206] on span "GR Technician - New Model Mechanisms" at bounding box center [625, 202] width 171 height 11
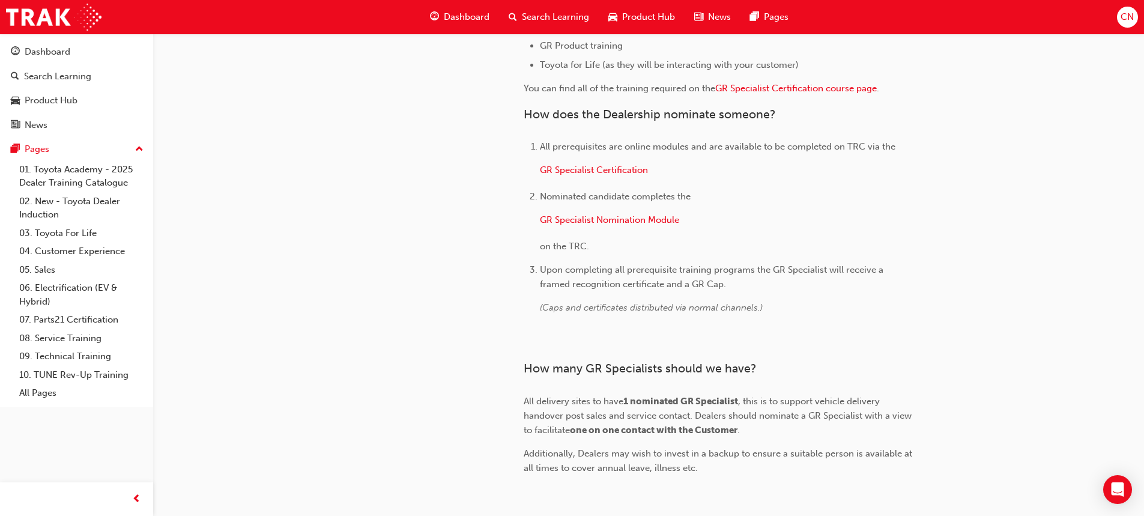
scroll to position [1009, 0]
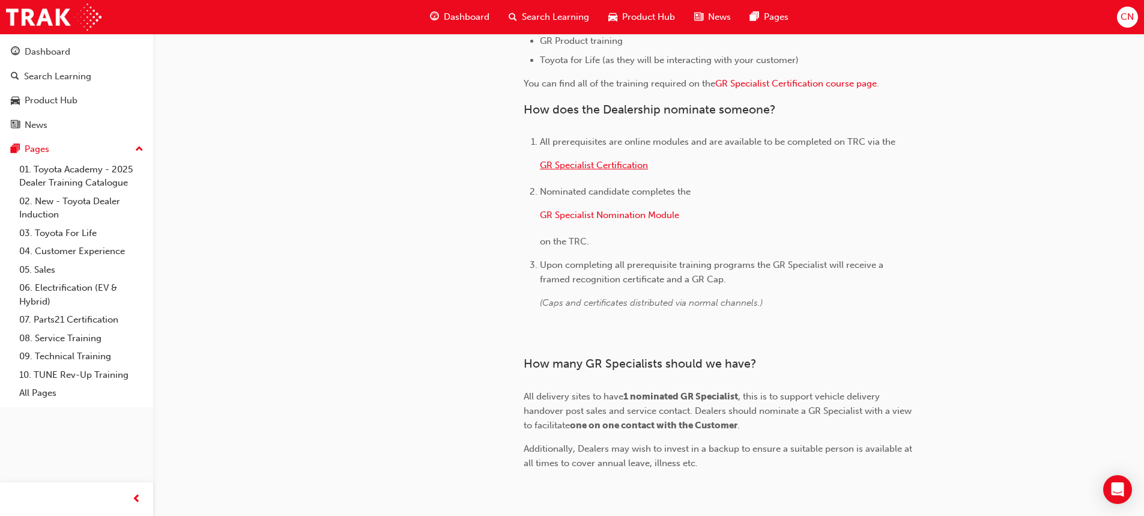
click at [604, 163] on span "GR Specialist Certification" at bounding box center [594, 165] width 108 height 11
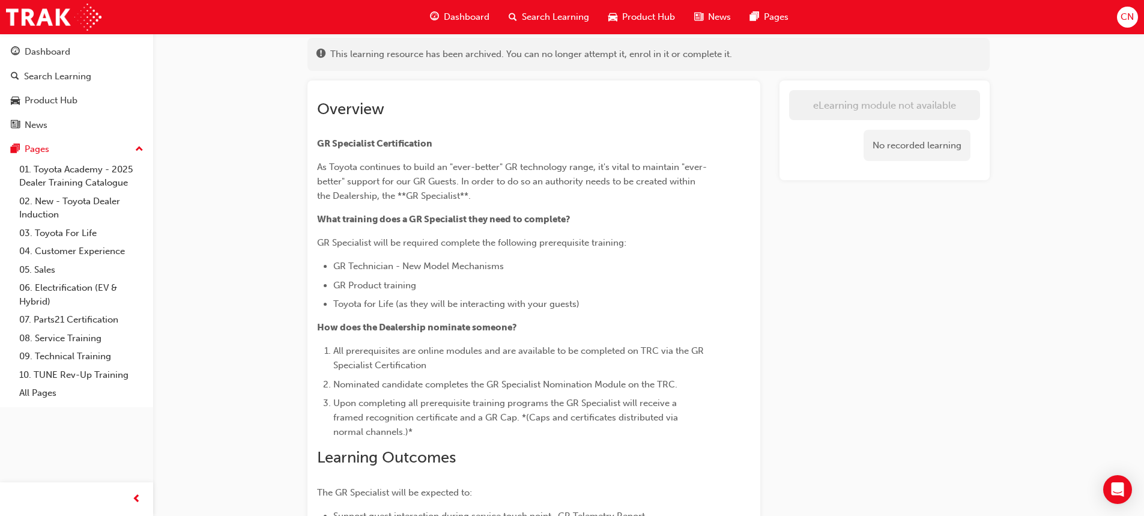
scroll to position [51, 0]
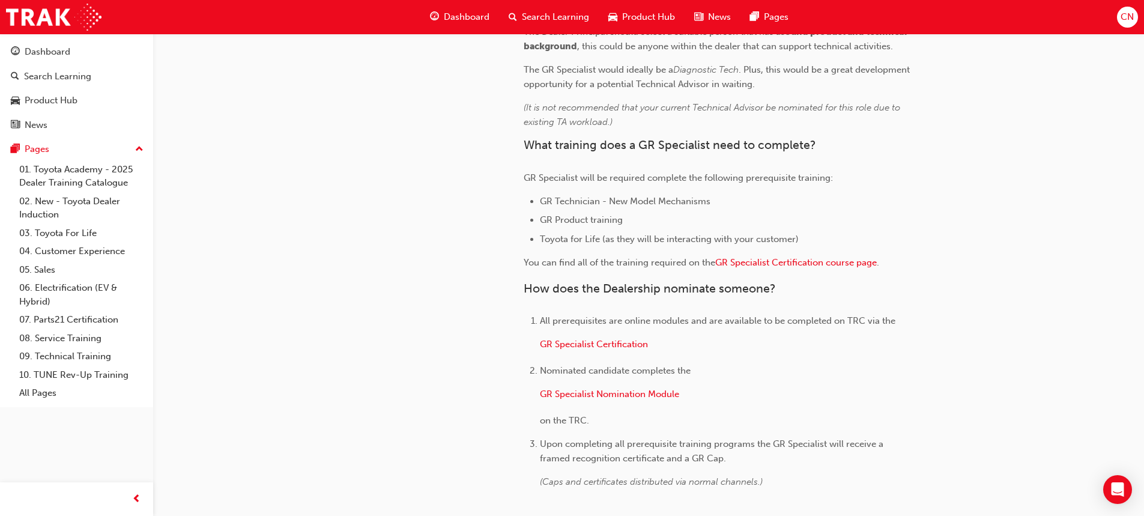
scroll to position [841, 0]
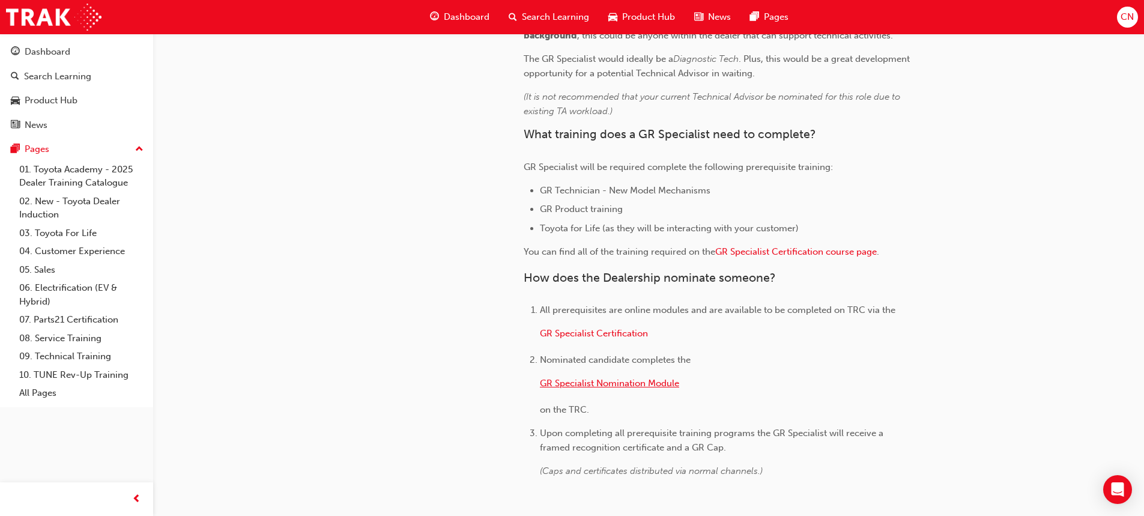
click at [636, 383] on span "GR Specialist Nomination Module" at bounding box center [609, 383] width 139 height 11
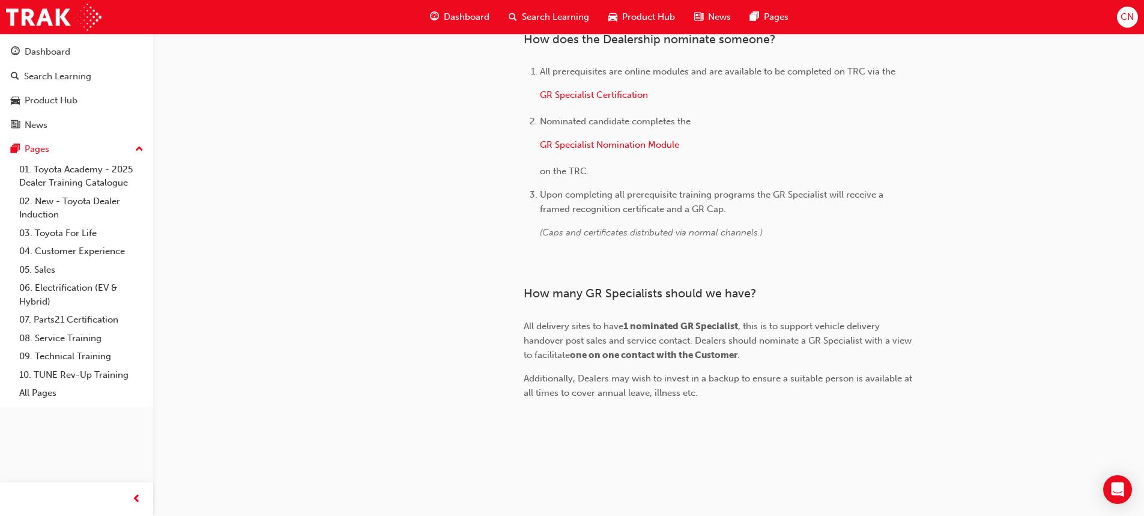
scroll to position [1370, 0]
click at [131, 55] on div "Dashboard" at bounding box center [77, 51] width 132 height 15
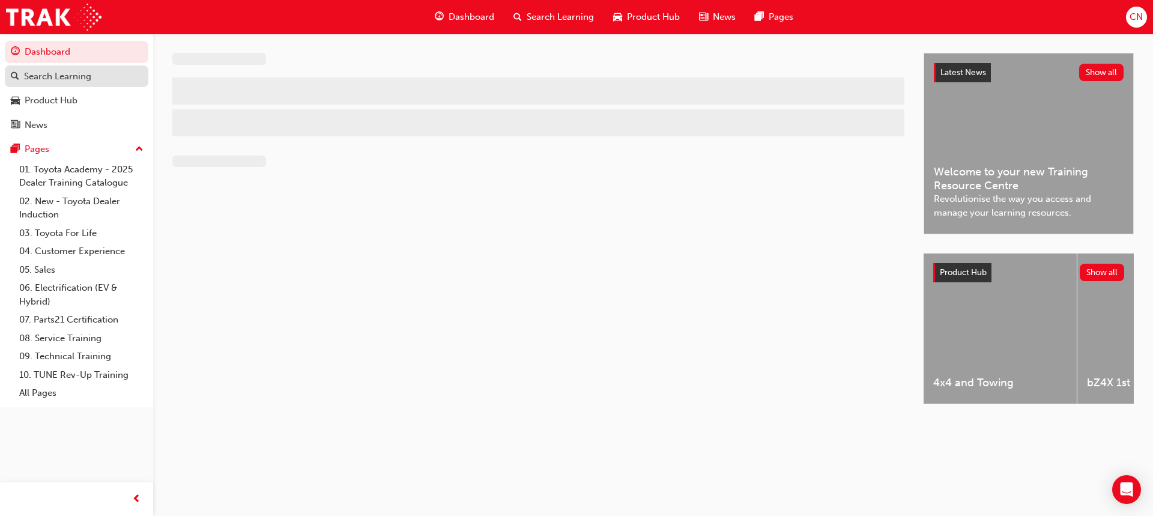
click at [94, 73] on div "Search Learning" at bounding box center [77, 76] width 132 height 15
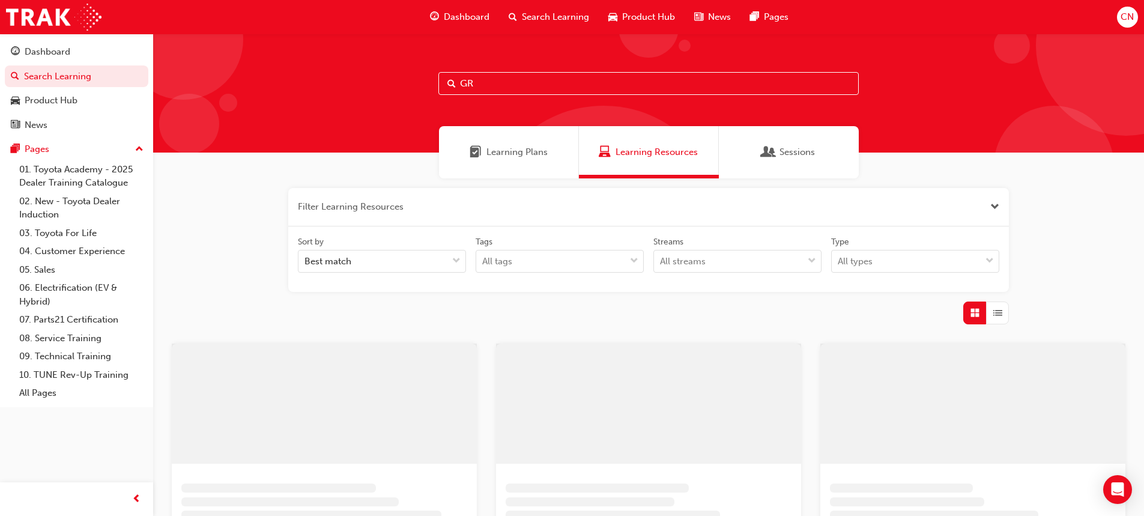
drag, startPoint x: 515, startPoint y: 82, endPoint x: 336, endPoint y: 73, distance: 178.7
click at [344, 73] on div "GR" at bounding box center [648, 93] width 991 height 119
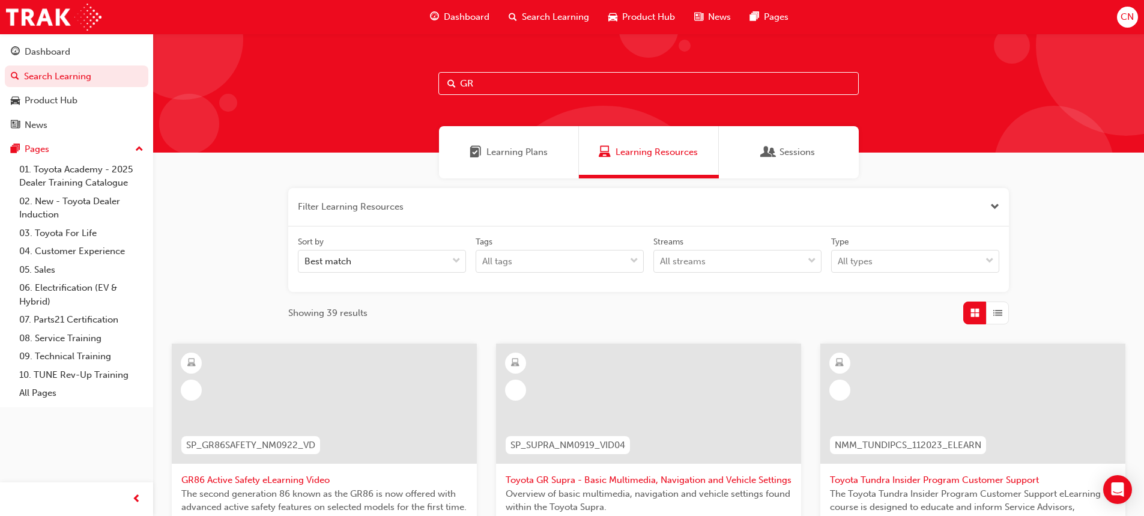
paste input "Technician - New Model Mechanisms"
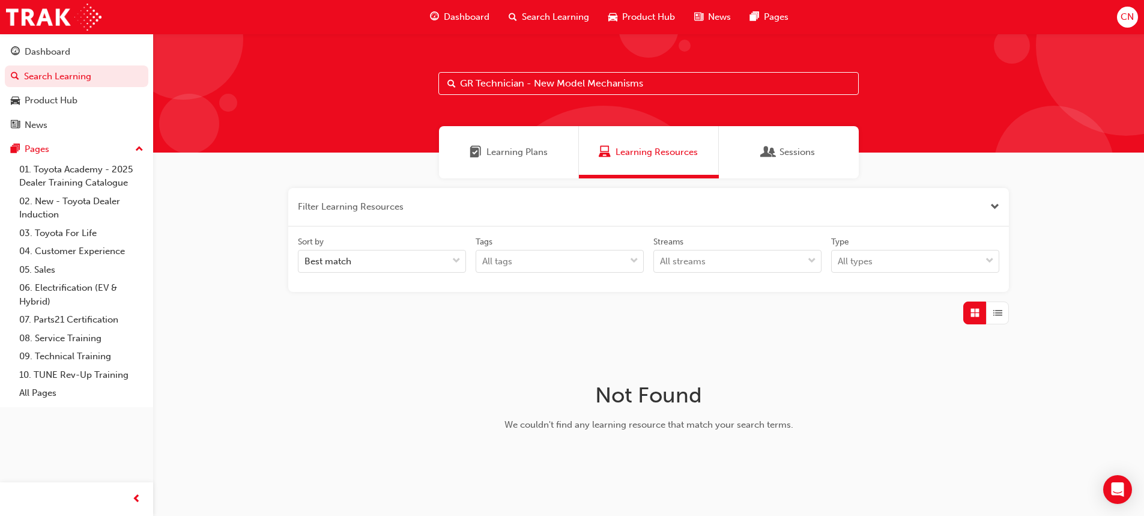
drag, startPoint x: 533, startPoint y: 81, endPoint x: 439, endPoint y: 88, distance: 94.6
click at [439, 88] on input "GR Technician - New Model Mechanisms" at bounding box center [649, 83] width 421 height 23
type input "New Model Mechanisms"
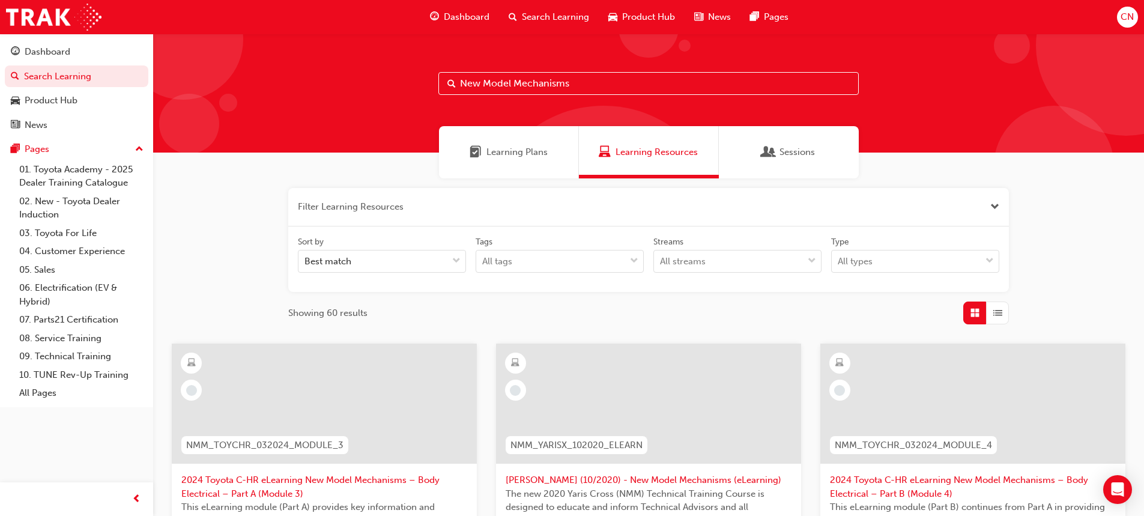
click at [1121, 20] on span "CN" at bounding box center [1127, 17] width 13 height 14
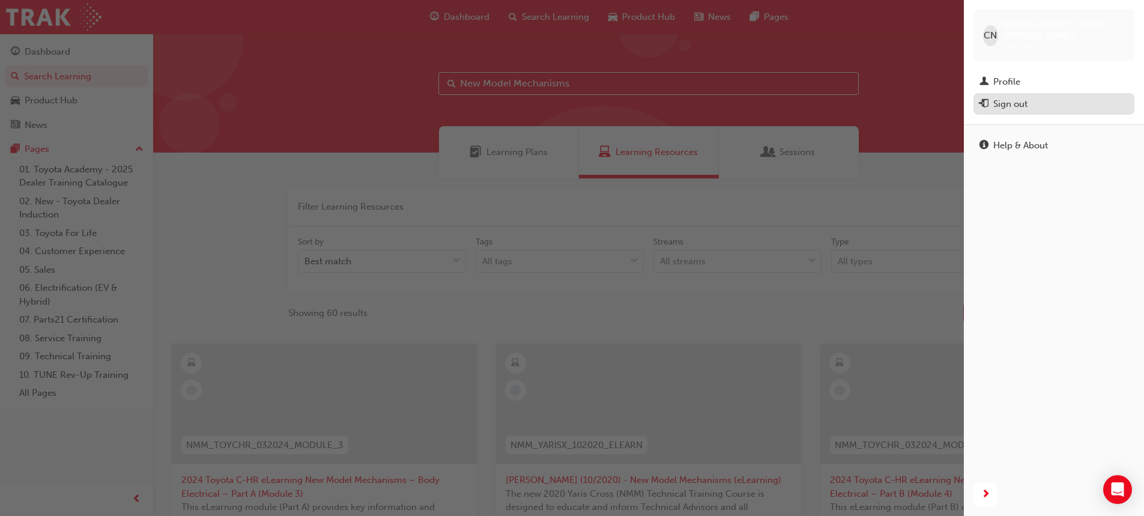
click at [1006, 97] on div "Sign out" at bounding box center [1011, 104] width 34 height 14
